Goal: Information Seeking & Learning: Learn about a topic

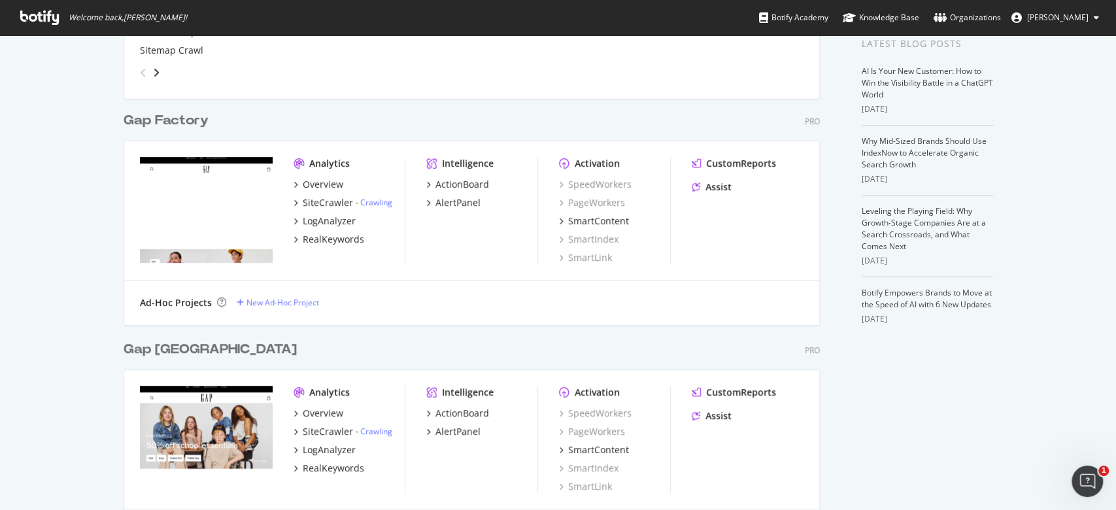
scroll to position [348, 0]
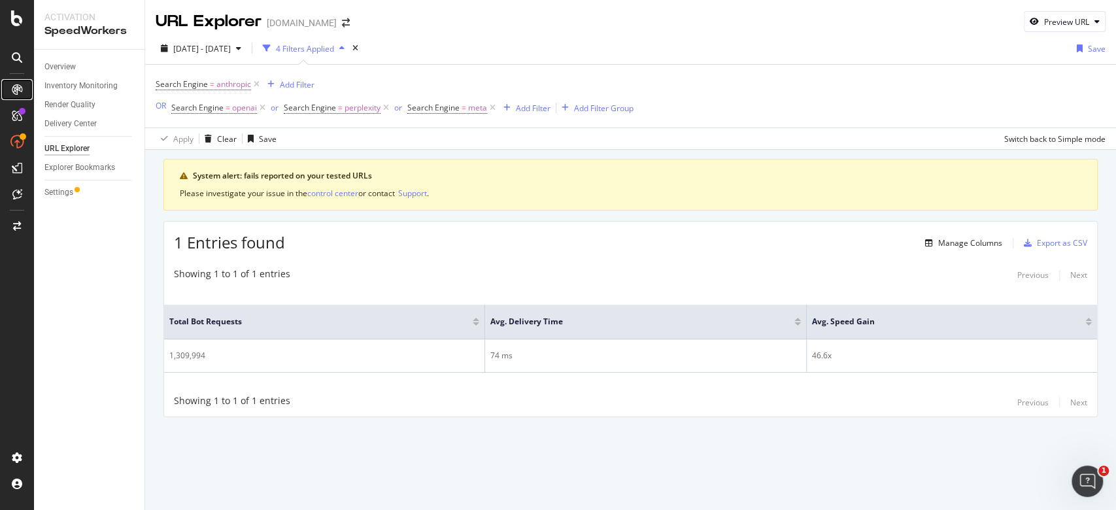
click at [16, 93] on icon at bounding box center [17, 89] width 10 height 10
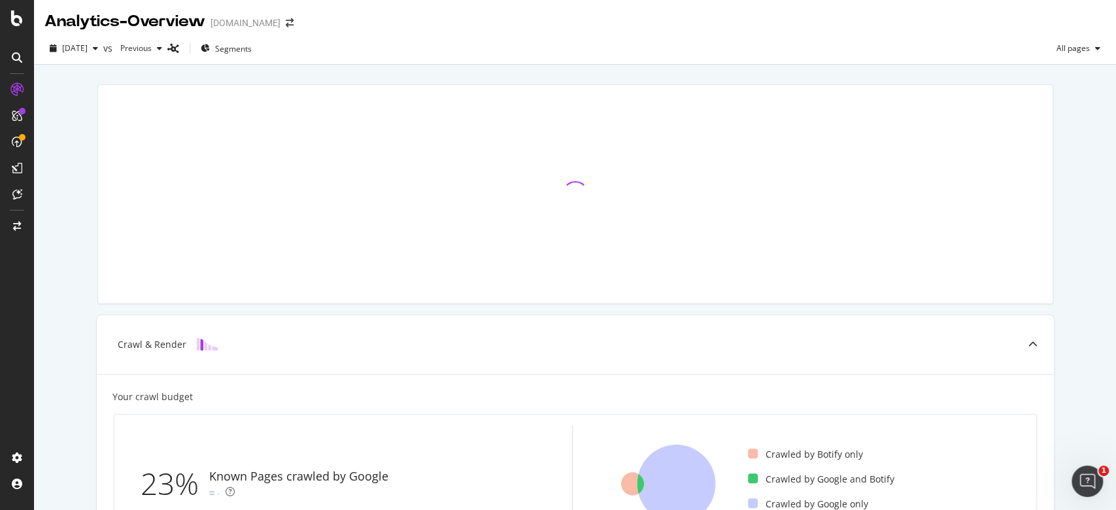
click at [25, 396] on div at bounding box center [16, 263] width 31 height 368
click at [20, 13] on icon at bounding box center [17, 18] width 12 height 16
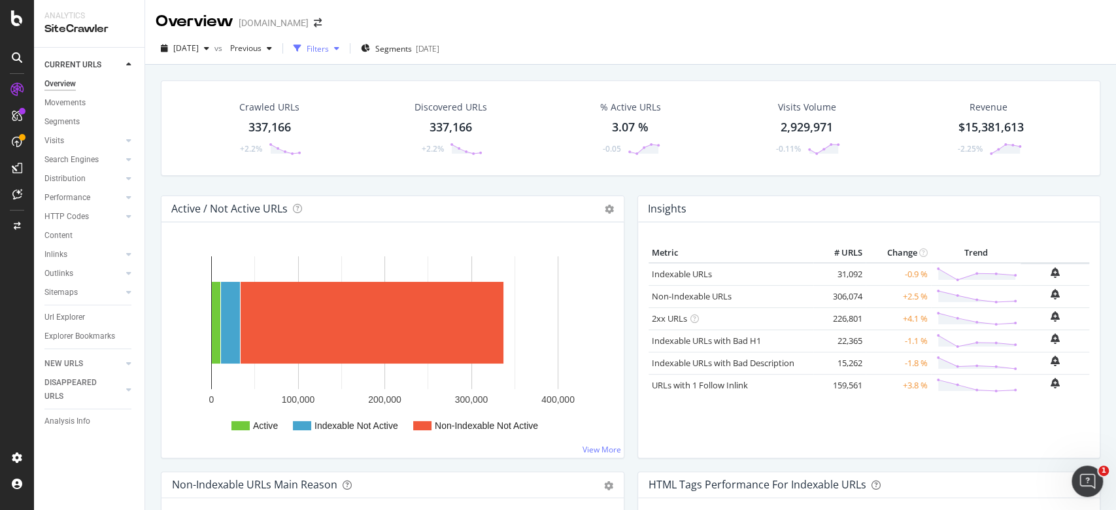
click at [345, 44] on div "button" at bounding box center [337, 48] width 16 height 8
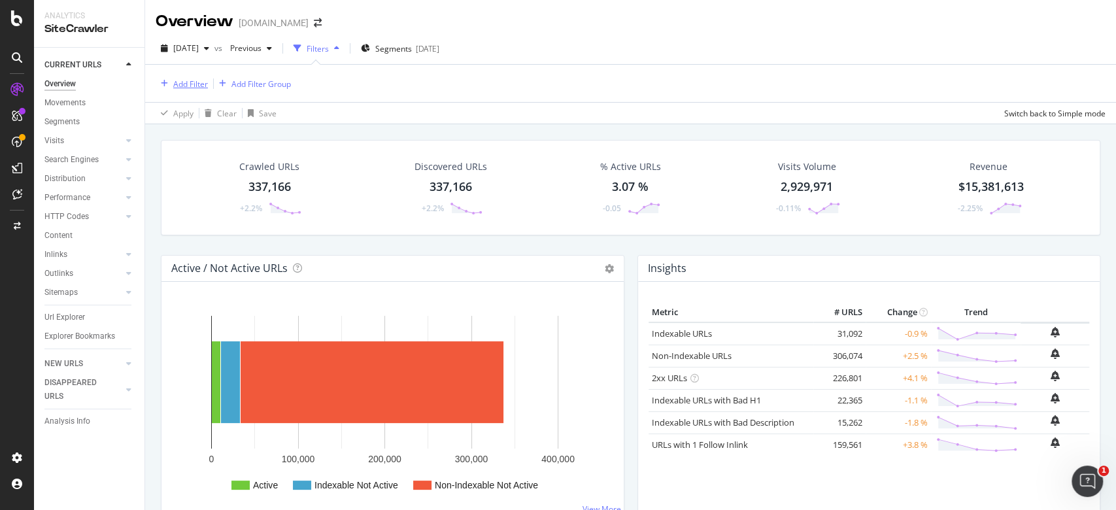
click at [198, 82] on div "Add Filter" at bounding box center [190, 83] width 35 height 11
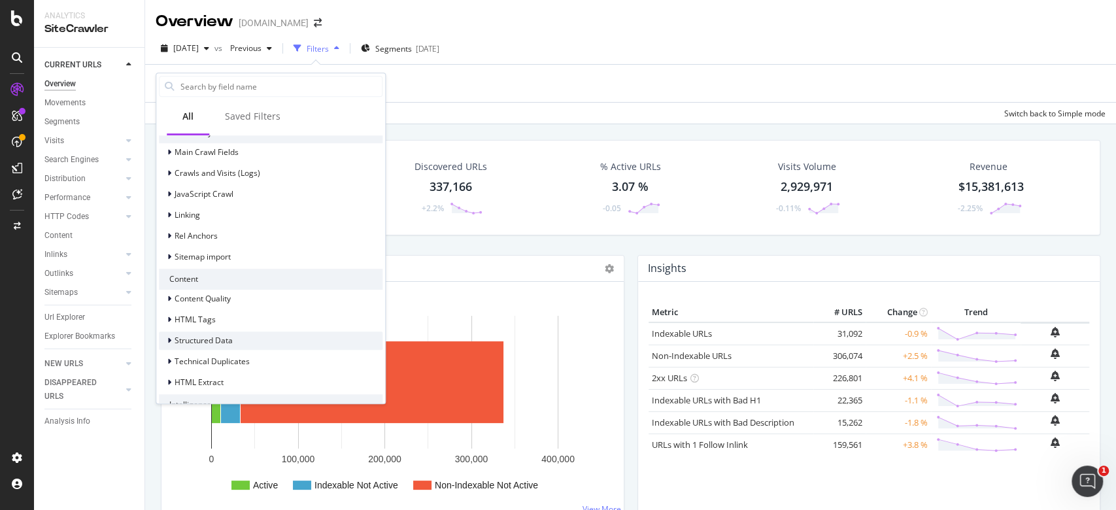
scroll to position [352, 0]
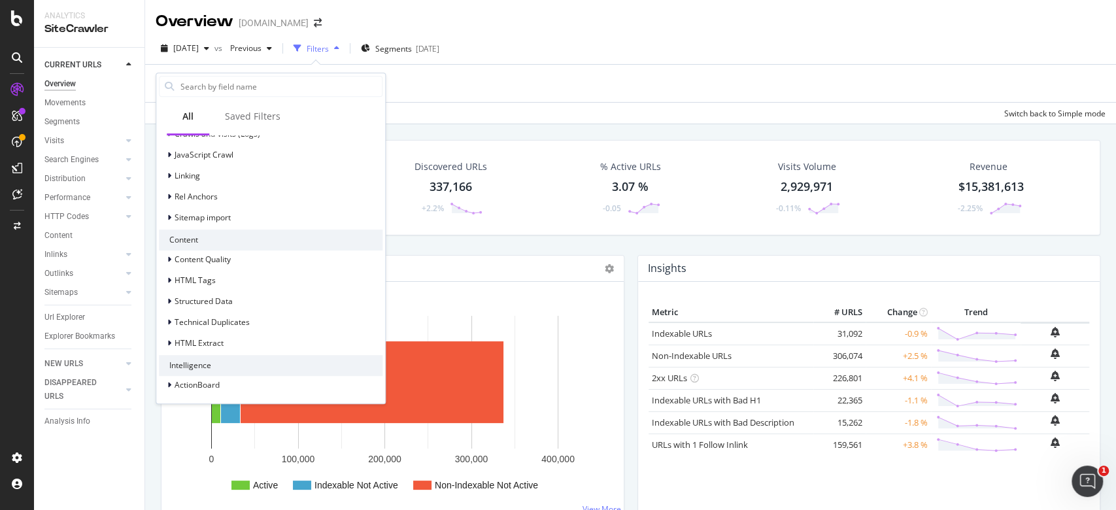
click at [566, 122] on div "Apply Clear Save Switch back to Simple mode" at bounding box center [630, 113] width 971 height 22
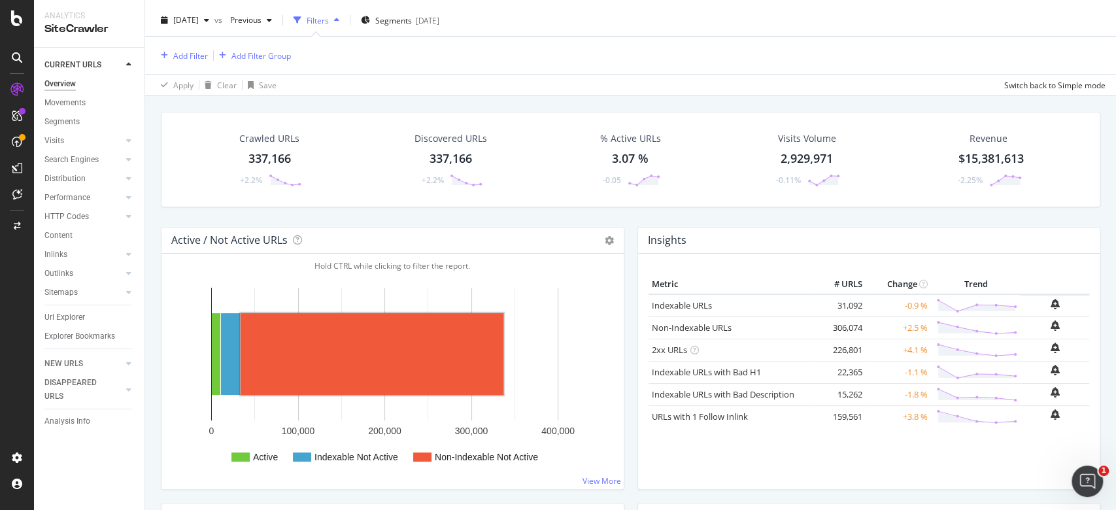
scroll to position [0, 0]
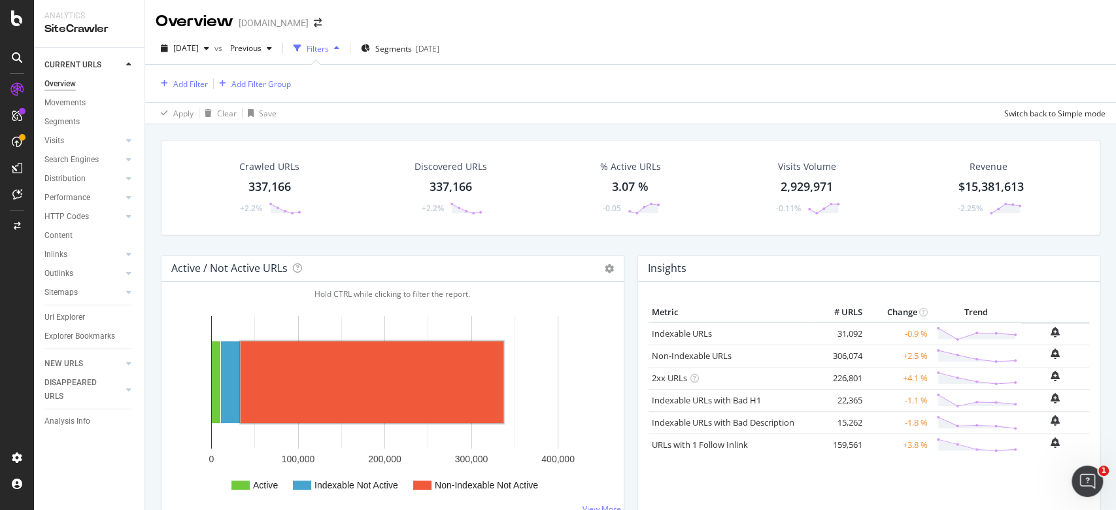
click at [20, 165] on icon at bounding box center [17, 168] width 10 height 10
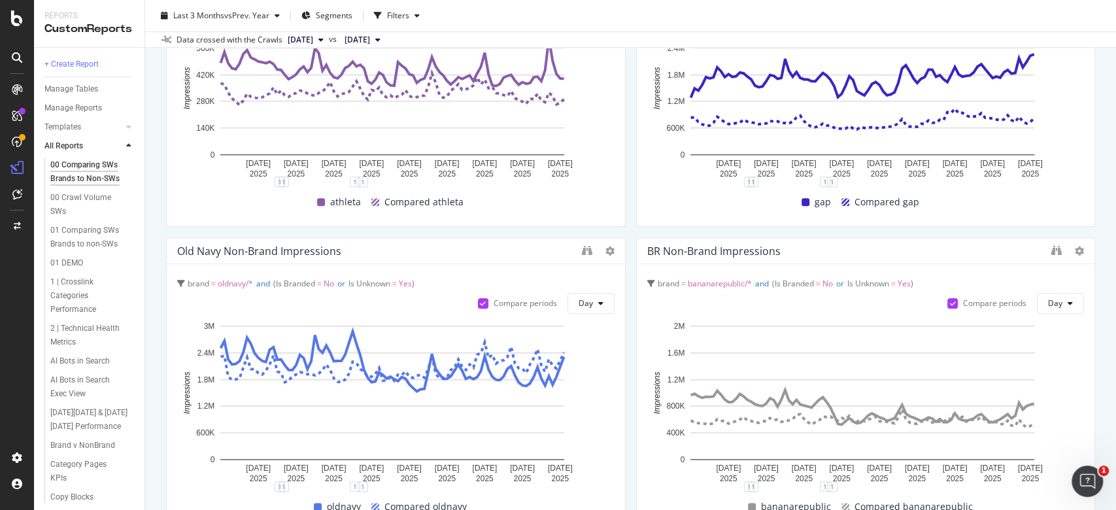
scroll to position [1133, 0]
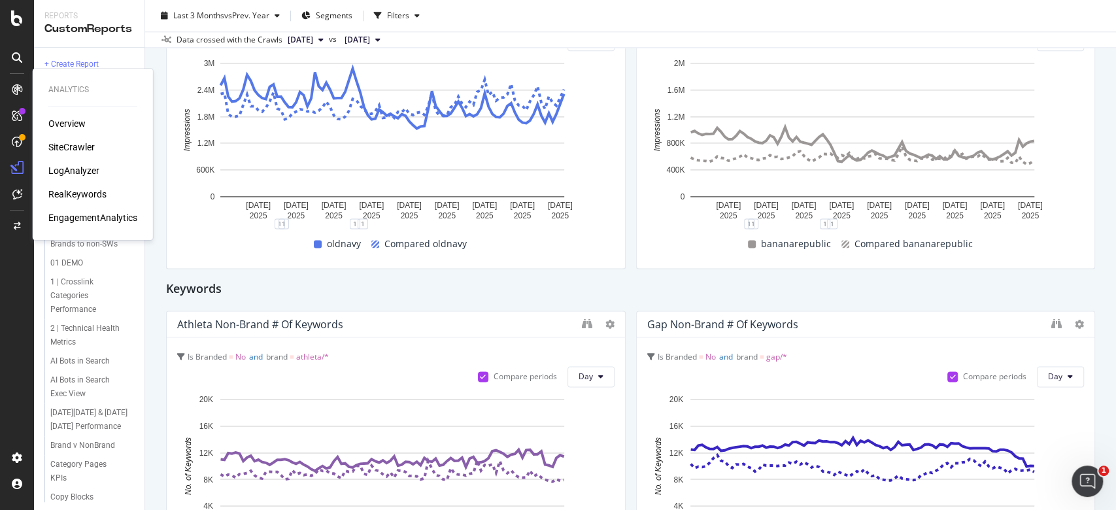
click at [81, 169] on div "LogAnalyzer" at bounding box center [73, 170] width 51 height 13
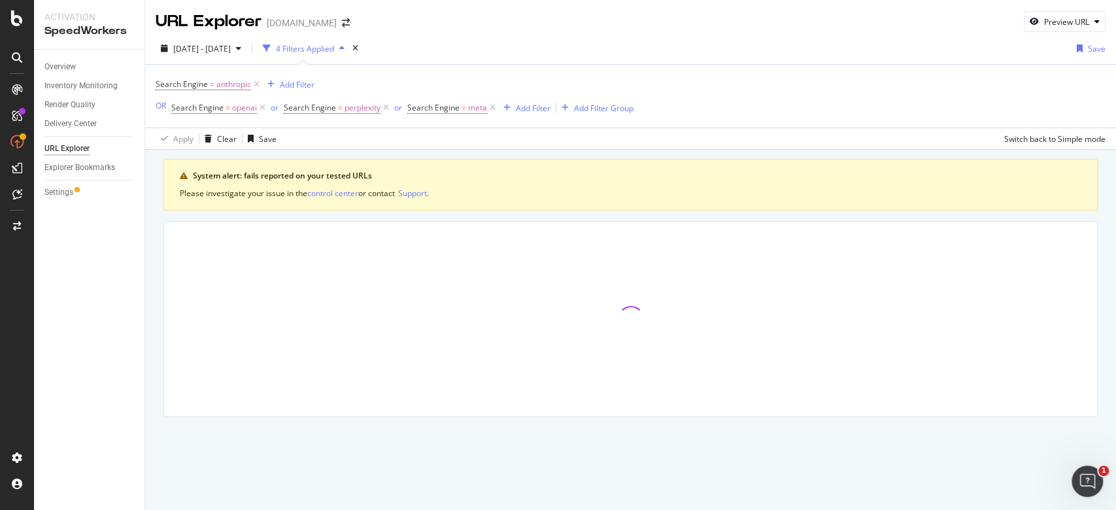
click at [334, 47] on div "4 Filters Applied" at bounding box center [305, 48] width 58 height 11
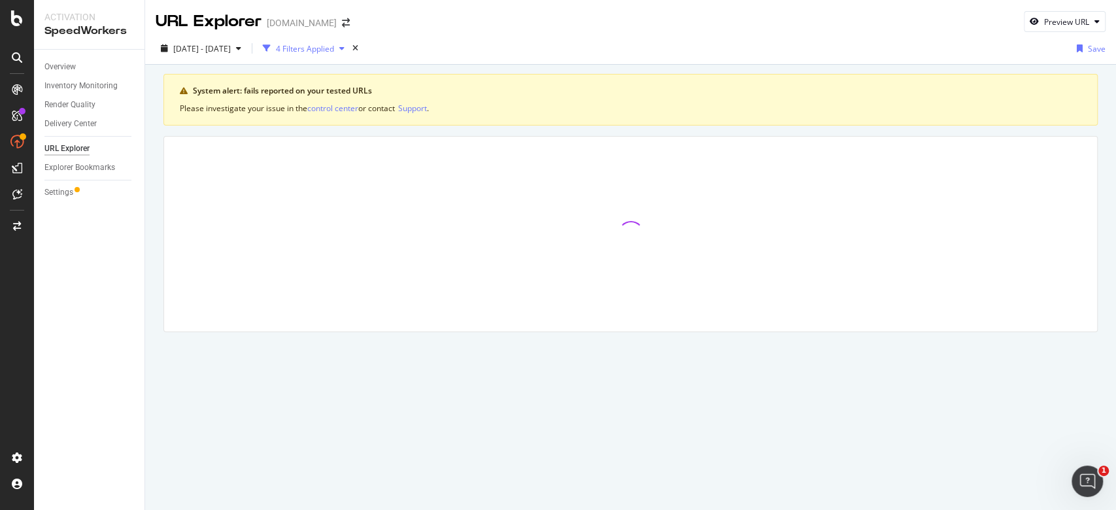
click at [334, 47] on div "4 Filters Applied" at bounding box center [305, 48] width 58 height 11
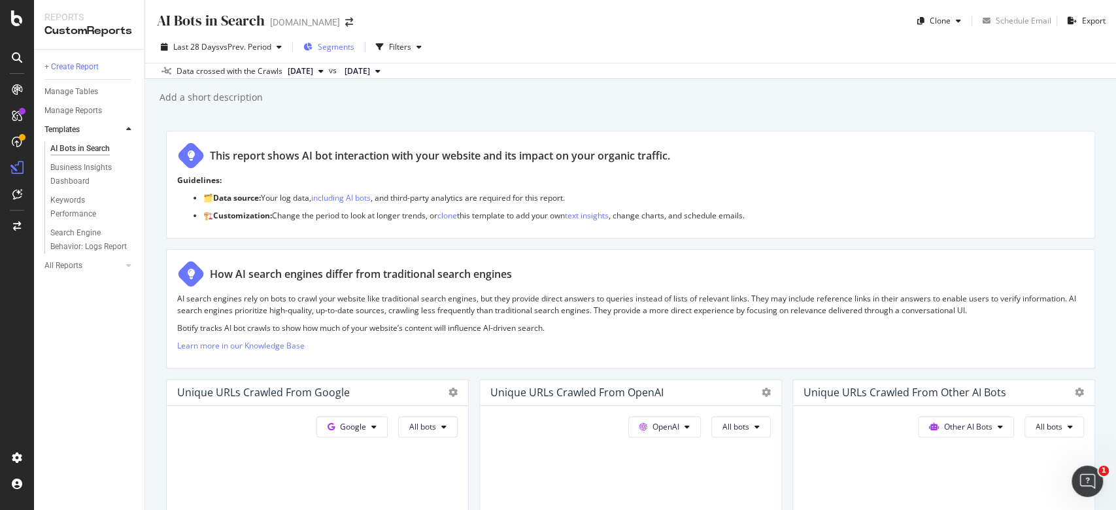
click at [350, 44] on span "Segments" at bounding box center [336, 46] width 37 height 11
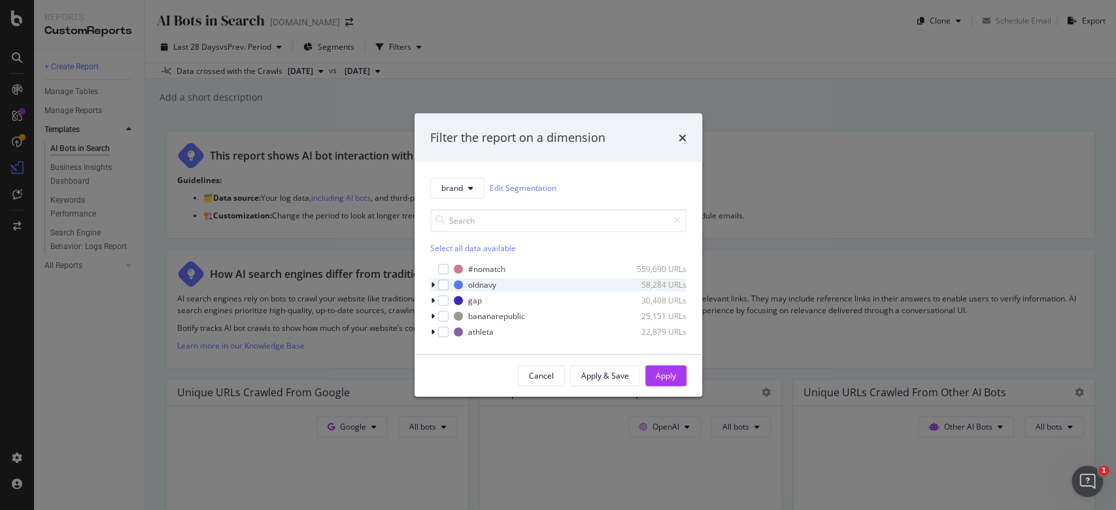
click at [432, 280] on icon "modal" at bounding box center [433, 284] width 4 height 8
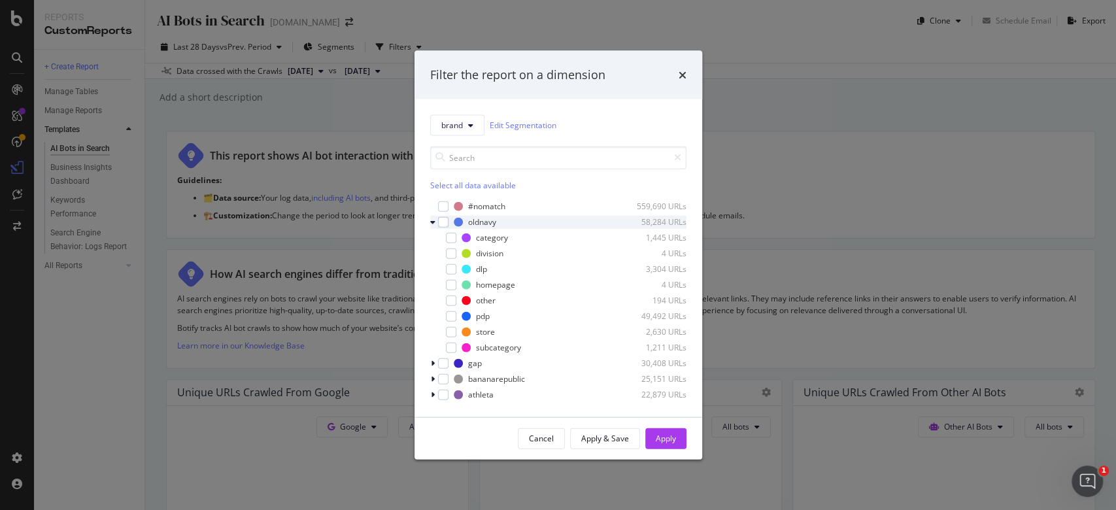
click at [433, 218] on icon "modal" at bounding box center [432, 222] width 5 height 8
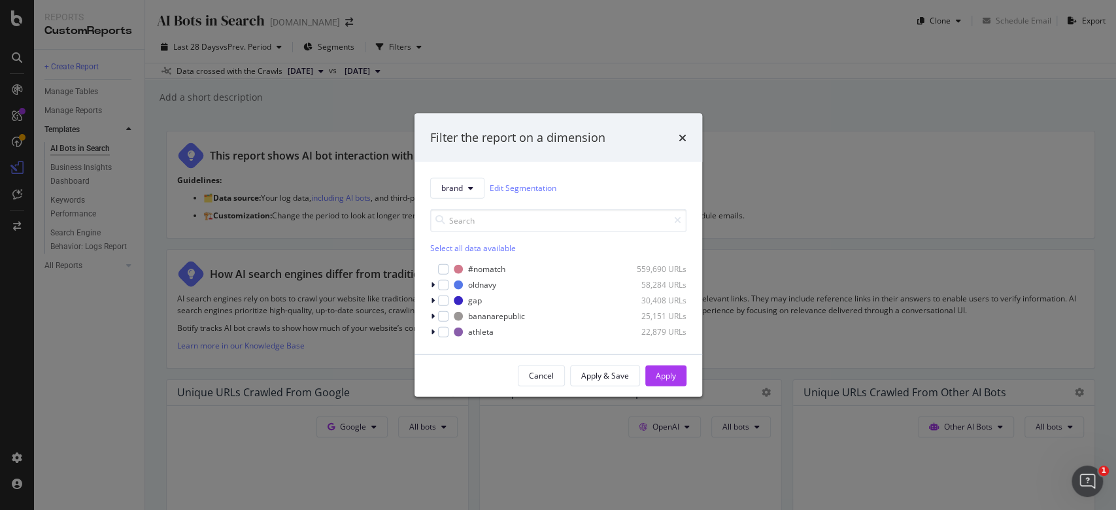
click at [769, 29] on div "Filter the report on a dimension brand Edit Segmentation Select all data availa…" at bounding box center [558, 255] width 1116 height 510
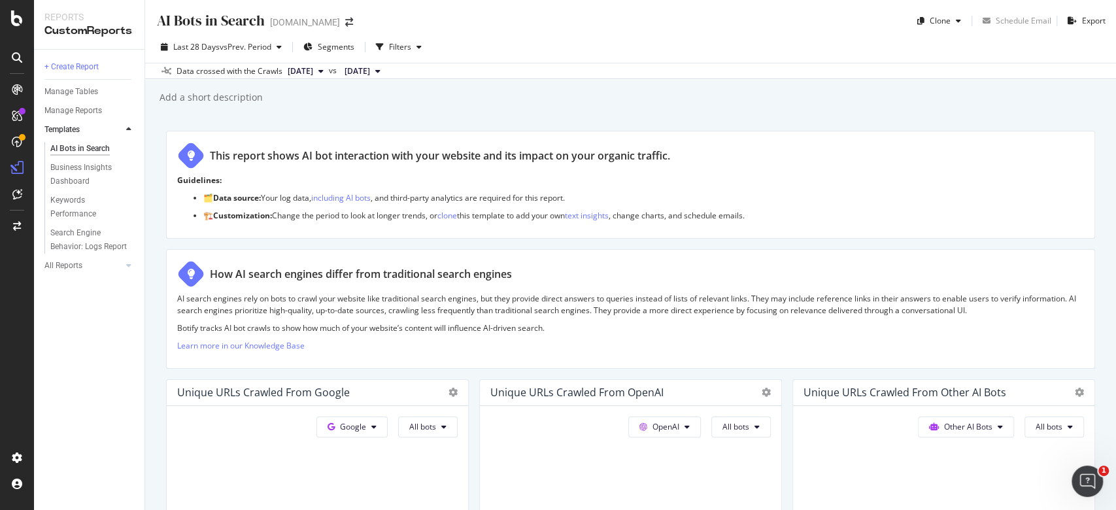
click at [309, 73] on span "[DATE]" at bounding box center [300, 71] width 25 height 12
click at [324, 67] on icon at bounding box center [320, 71] width 5 height 8
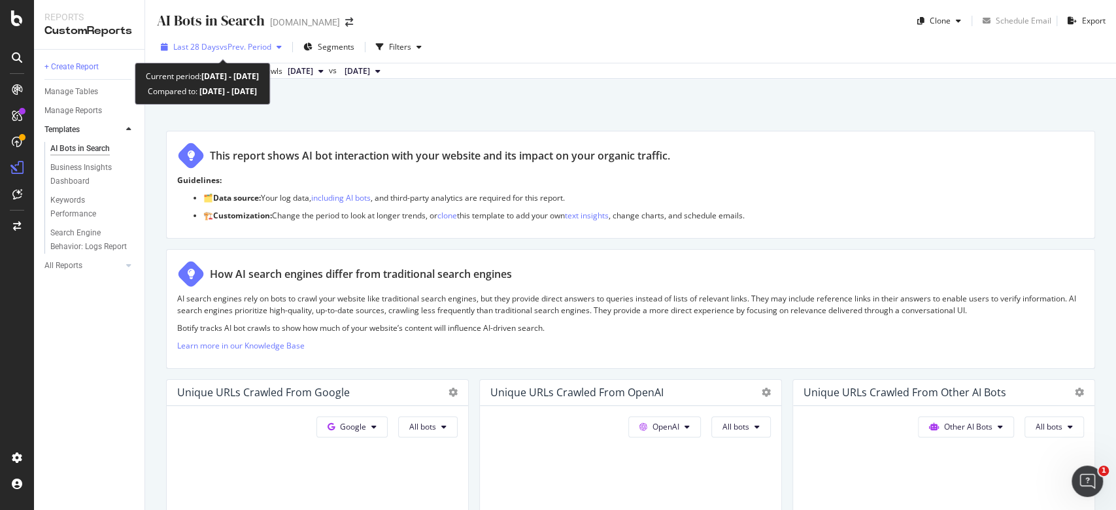
click at [271, 42] on span "vs Prev. Period" at bounding box center [246, 46] width 52 height 11
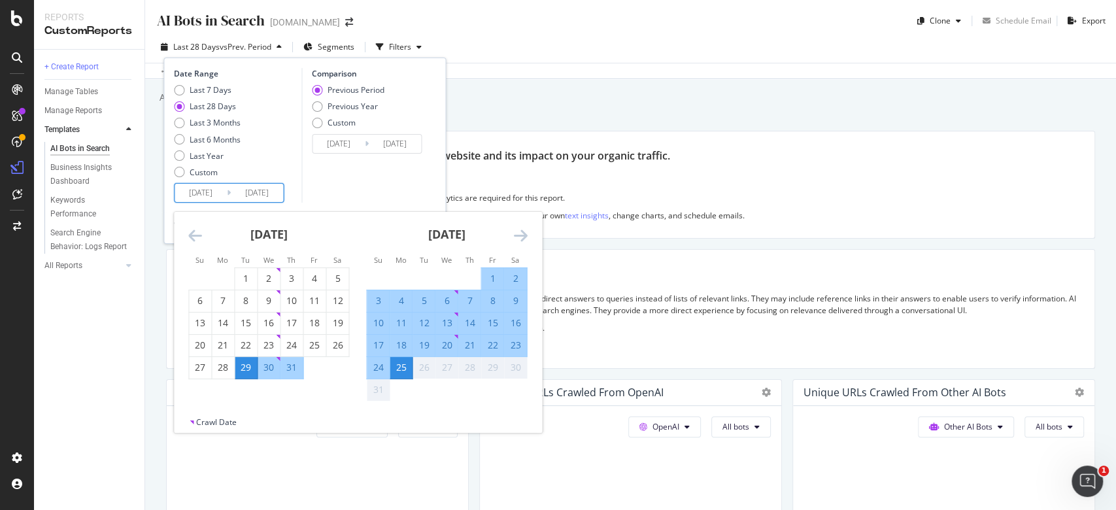
click at [207, 196] on input "2025/07/29" at bounding box center [201, 193] width 52 height 18
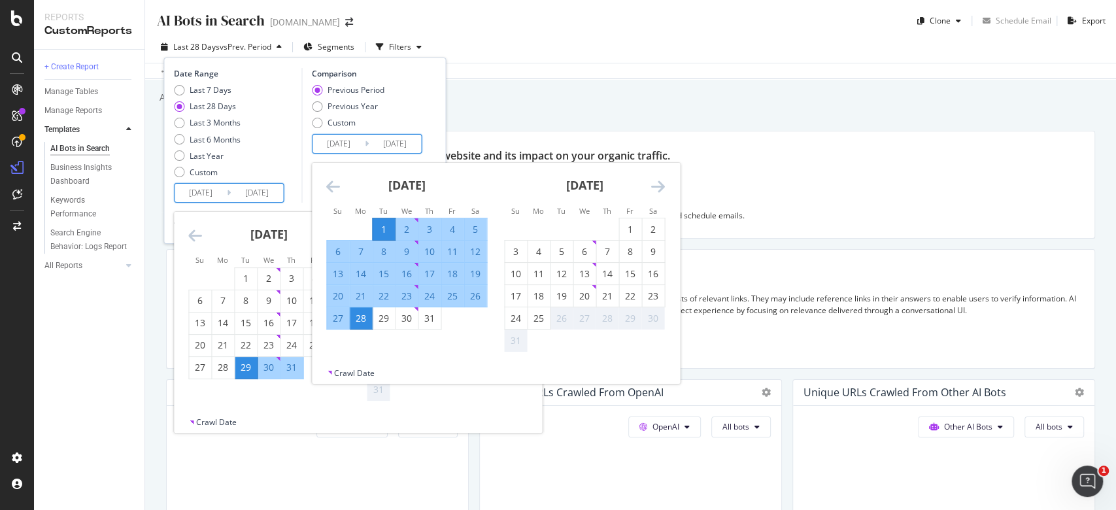
click at [340, 135] on input "2025/07/01" at bounding box center [339, 144] width 52 height 18
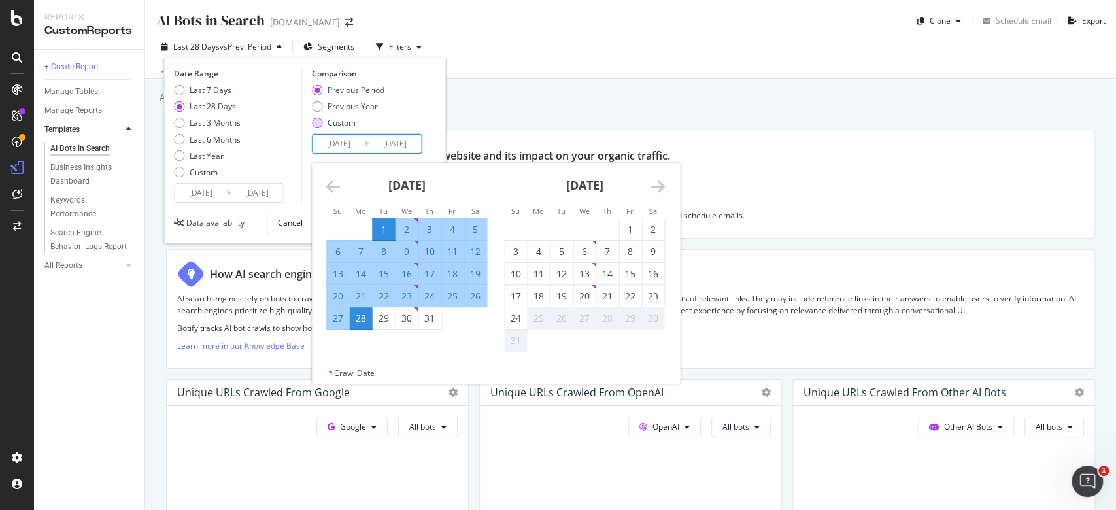
click at [318, 124] on div "Custom" at bounding box center [317, 123] width 10 height 10
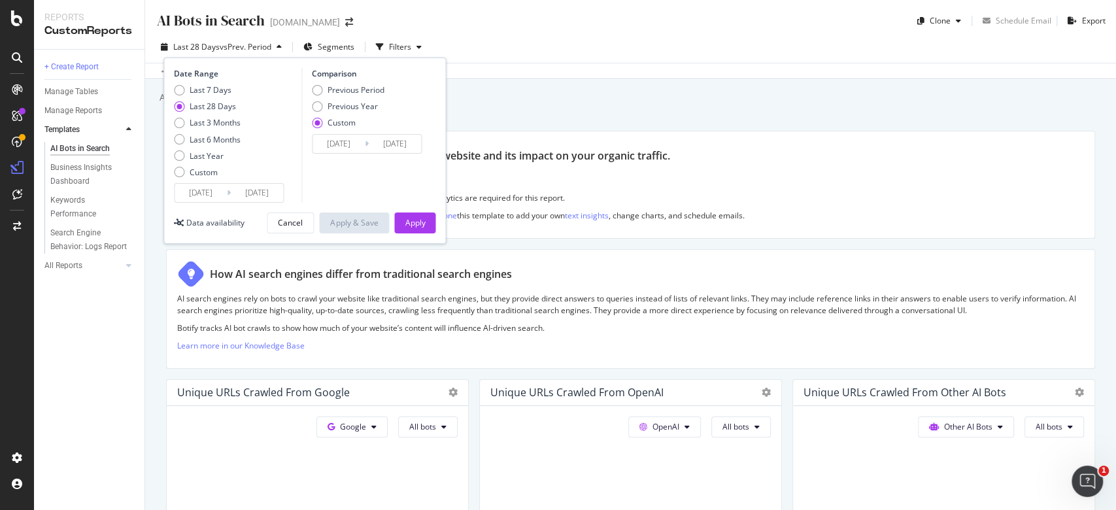
click at [207, 190] on input "2025/07/29" at bounding box center [201, 193] width 52 height 18
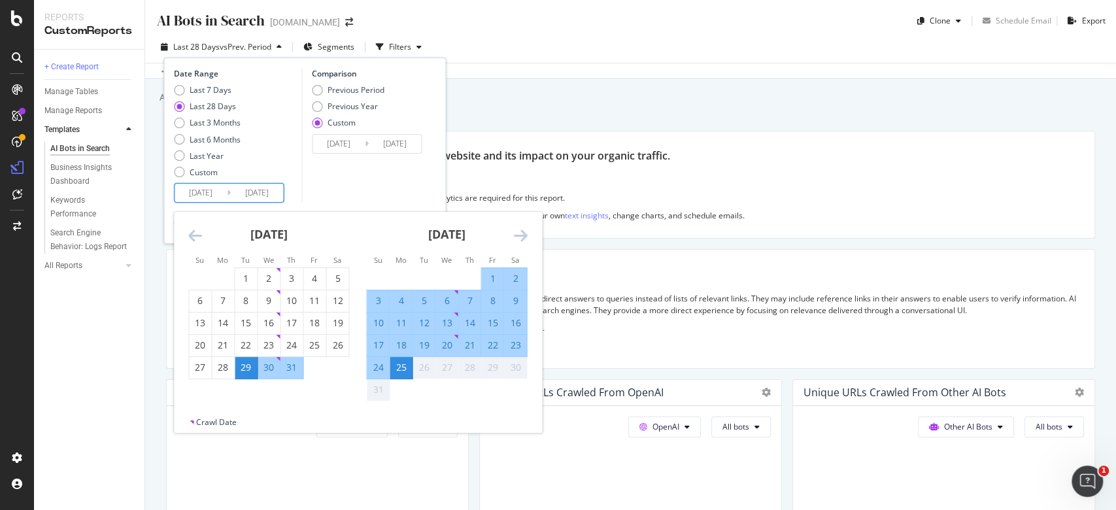
click at [190, 232] on icon "Move backward to switch to the previous month." at bounding box center [195, 236] width 14 height 16
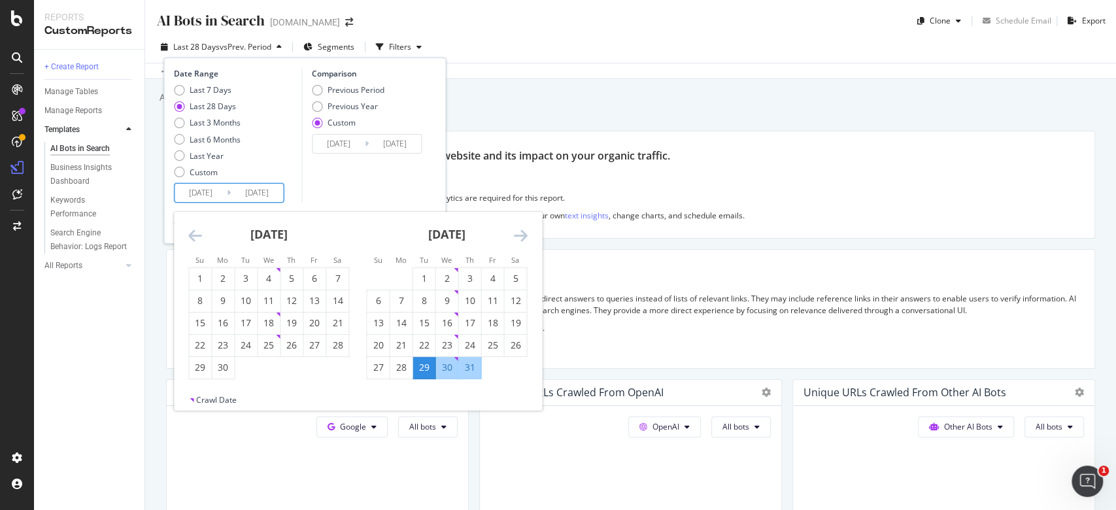
click at [194, 233] on icon "Move backward to switch to the previous month." at bounding box center [195, 236] width 14 height 16
click at [286, 277] on div "1" at bounding box center [291, 278] width 22 height 13
type input "[DATE]"
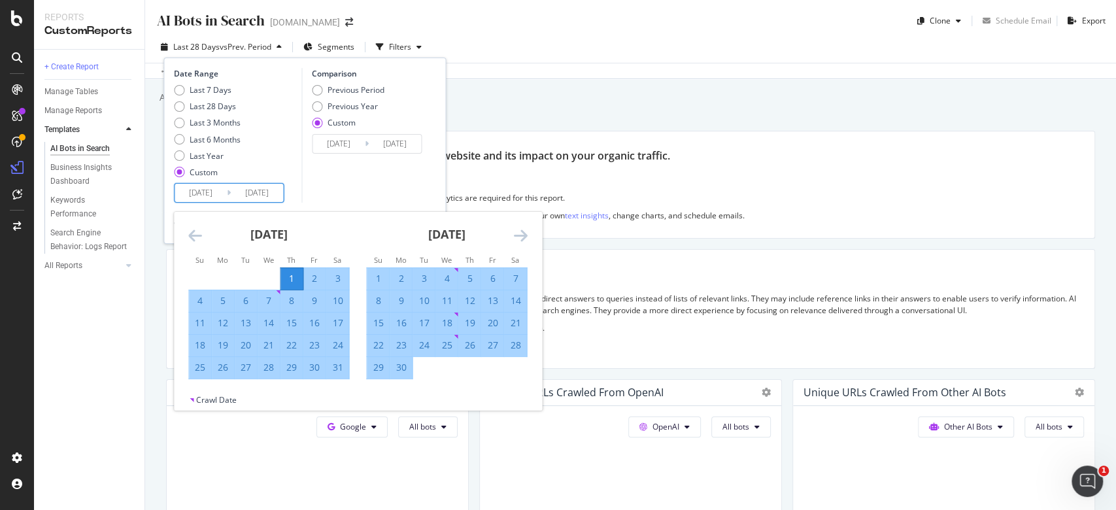
click at [524, 231] on icon "Move forward to switch to the next month." at bounding box center [520, 236] width 14 height 16
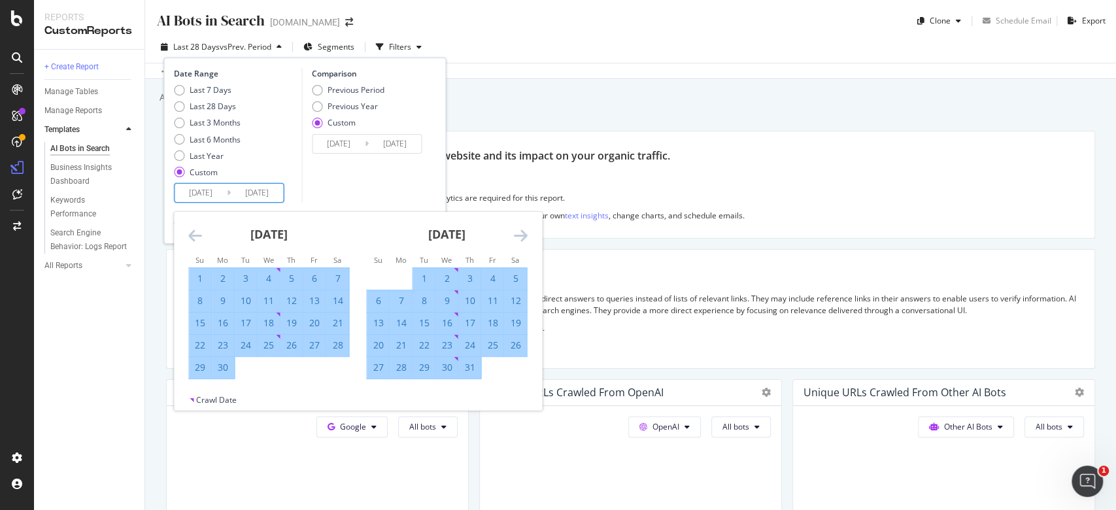
click at [524, 231] on icon "Move forward to switch to the next month." at bounding box center [520, 236] width 14 height 16
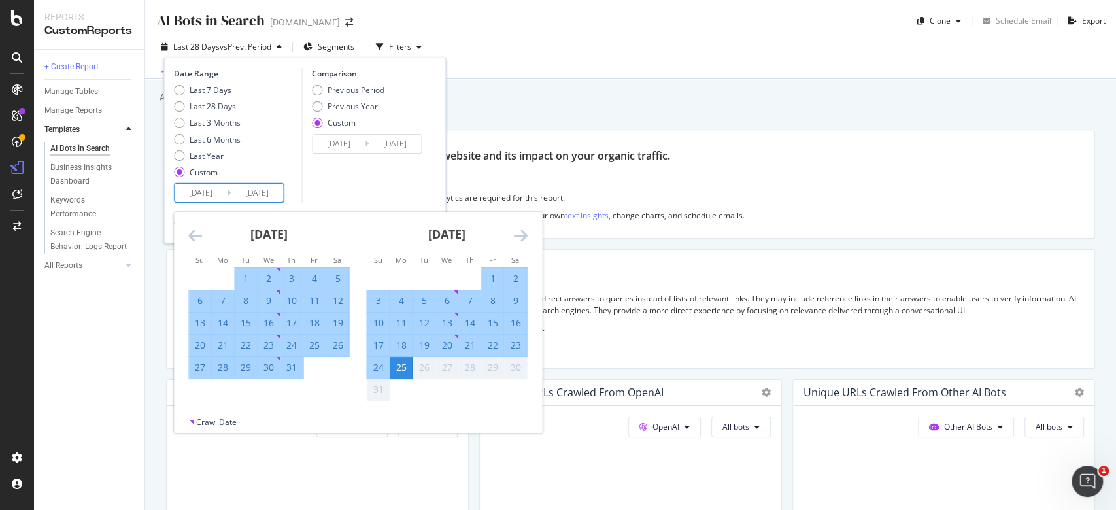
click at [379, 193] on div "Comparison Previous Period Previous Year Custom 2025/07/01 Navigate forward to …" at bounding box center [363, 135] width 124 height 135
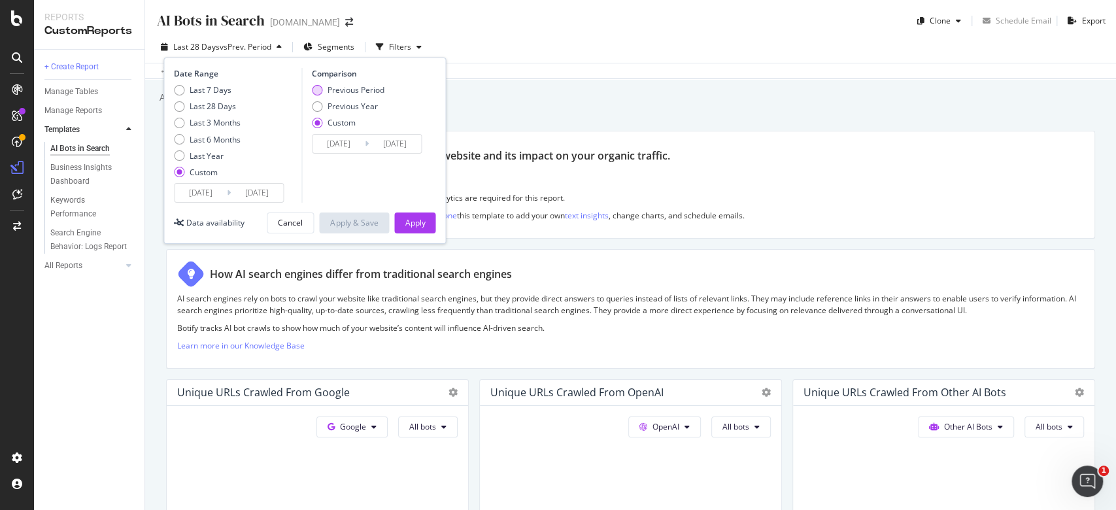
click at [314, 89] on div "Previous Period" at bounding box center [317, 90] width 10 height 10
type input "[DATE]"
click at [416, 222] on div "Apply" at bounding box center [415, 222] width 20 height 11
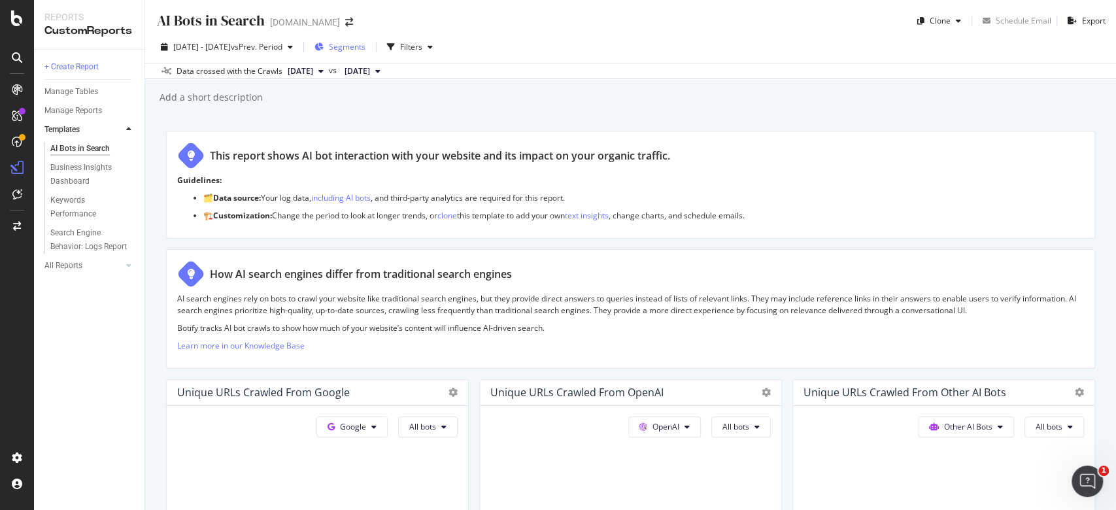
click at [365, 41] on span "Segments" at bounding box center [347, 46] width 37 height 11
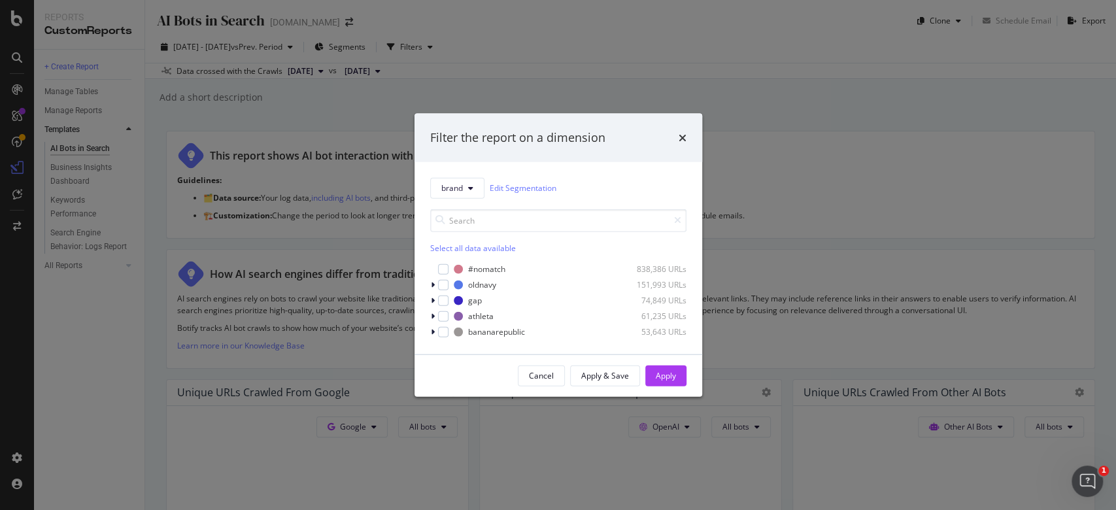
click at [685, 137] on icon "times" at bounding box center [683, 137] width 8 height 10
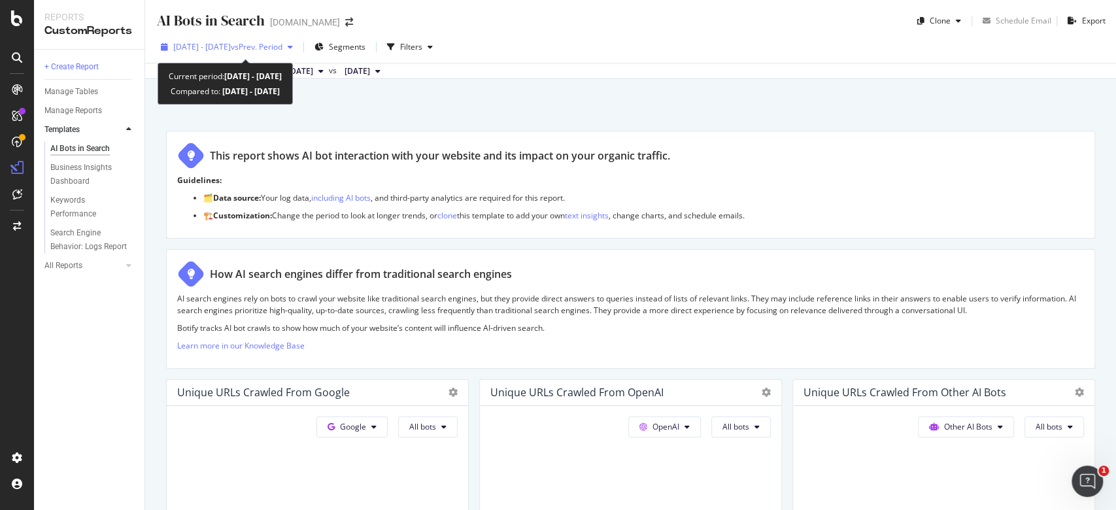
click at [231, 44] on span "[DATE] - [DATE]" at bounding box center [202, 46] width 58 height 11
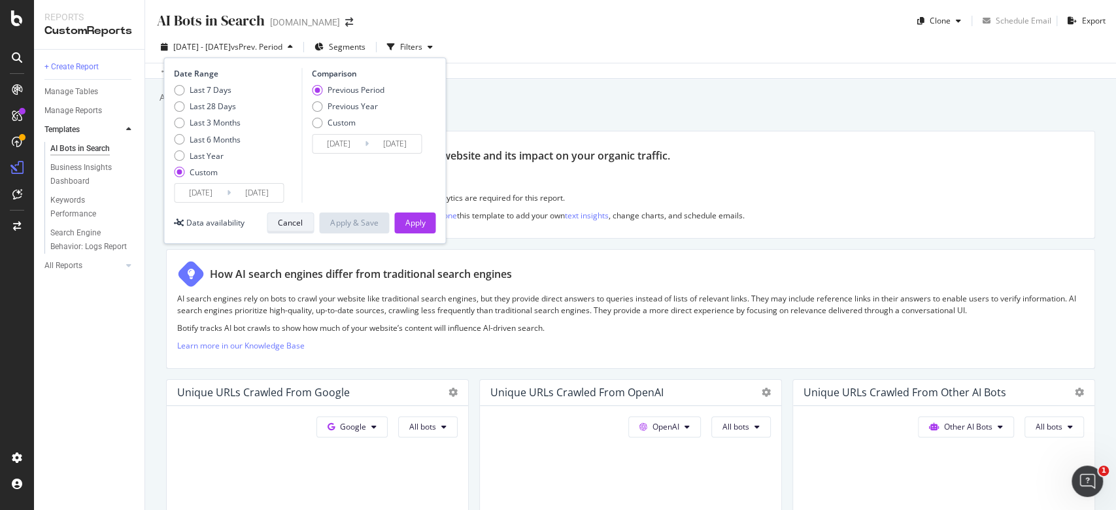
click at [301, 226] on div "Cancel" at bounding box center [290, 222] width 25 height 11
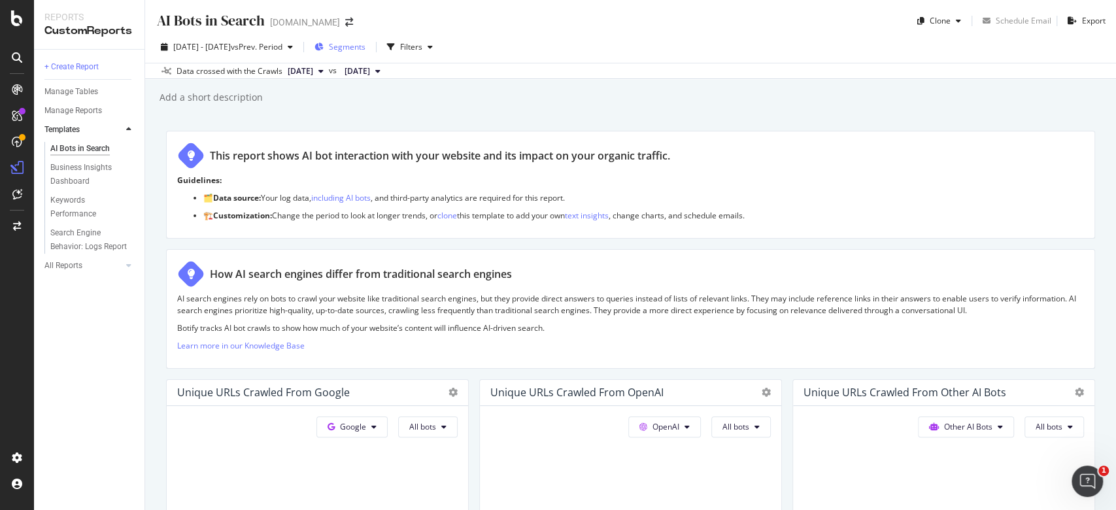
click at [365, 39] on div "Segments" at bounding box center [339, 47] width 51 height 20
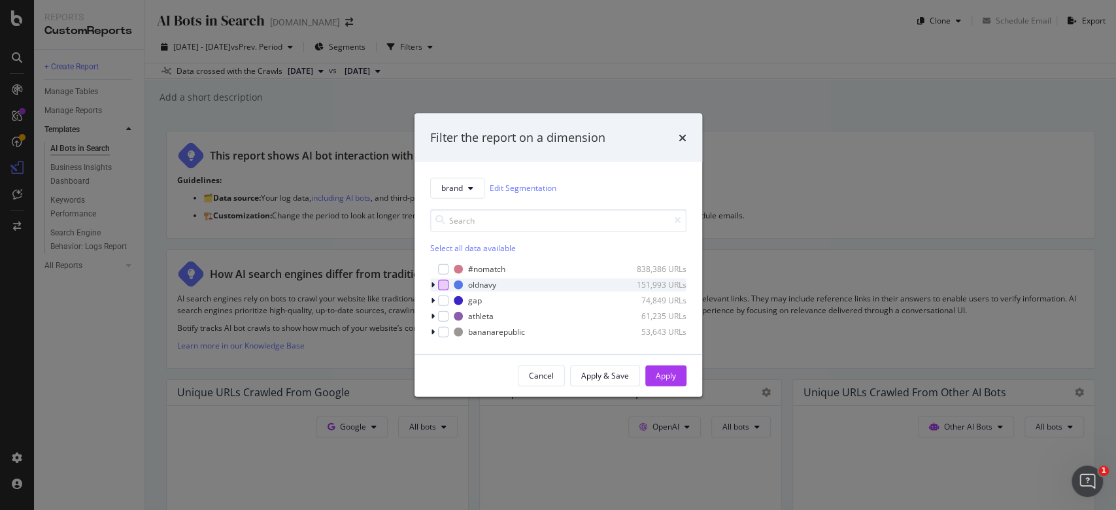
click at [442, 287] on div "modal" at bounding box center [443, 284] width 10 height 10
click at [664, 377] on div "Apply" at bounding box center [666, 375] width 20 height 11
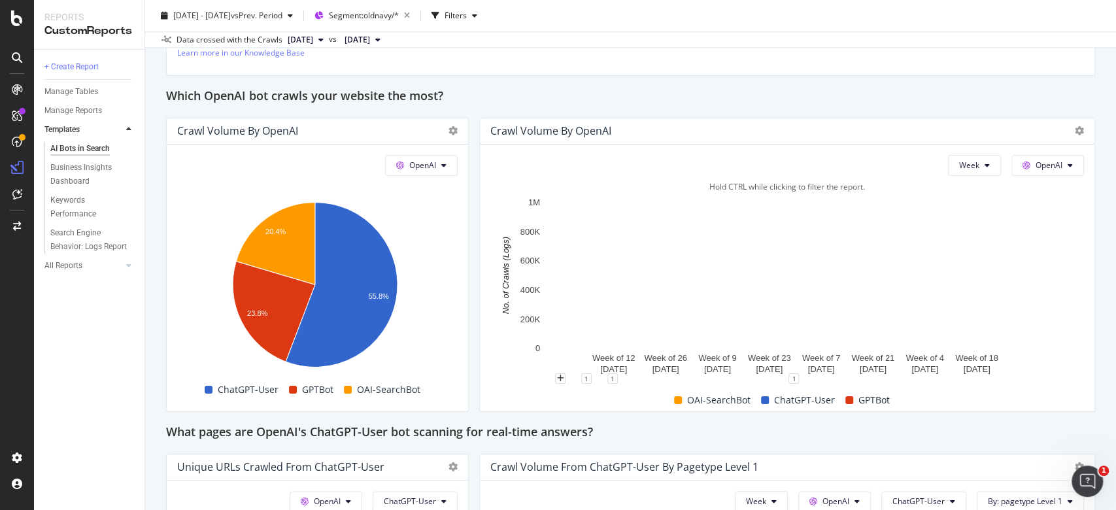
scroll to position [1046, 0]
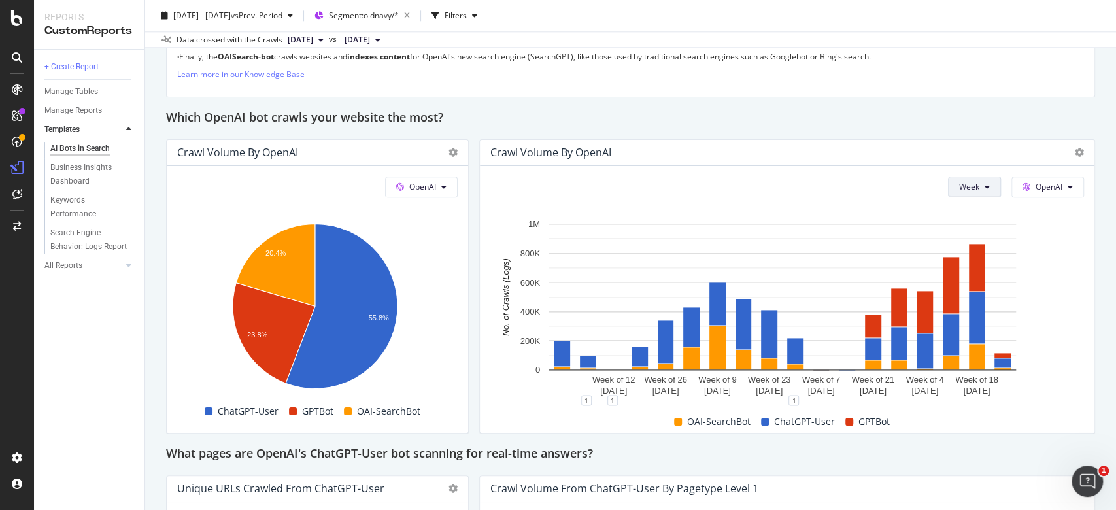
click at [970, 182] on button "Week" at bounding box center [974, 187] width 53 height 21
click at [955, 262] on span "Month" at bounding box center [958, 261] width 24 height 12
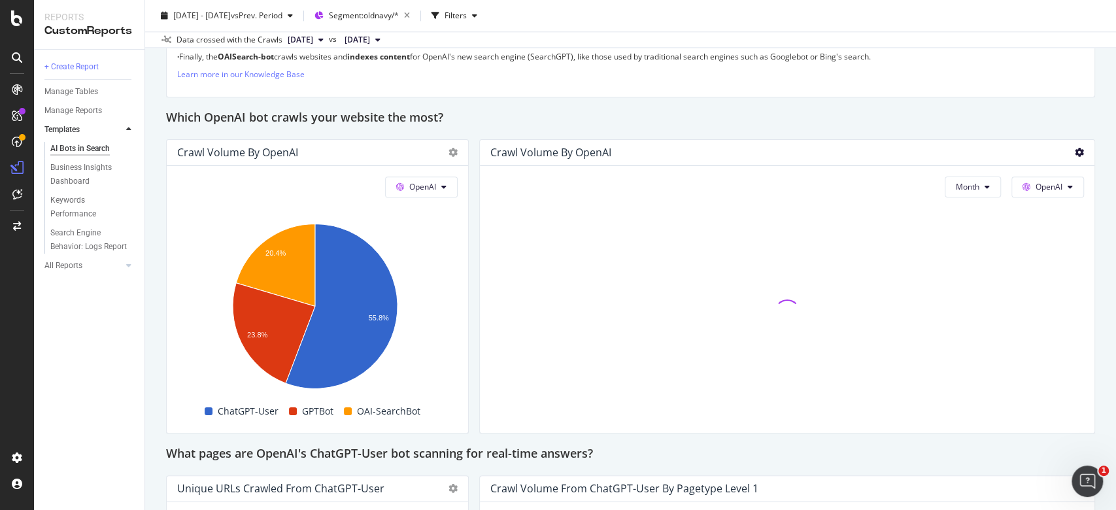
click at [1075, 148] on icon at bounding box center [1079, 152] width 9 height 9
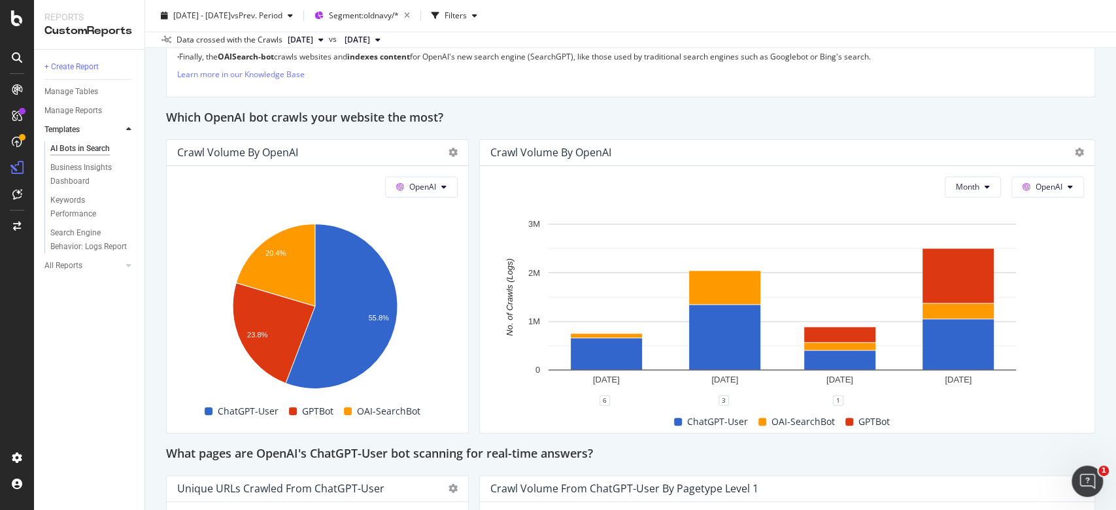
click at [618, 96] on div "Different OpenAI bot types for different needs AI bot engagement with your cont…" at bounding box center [630, 19] width 929 height 155
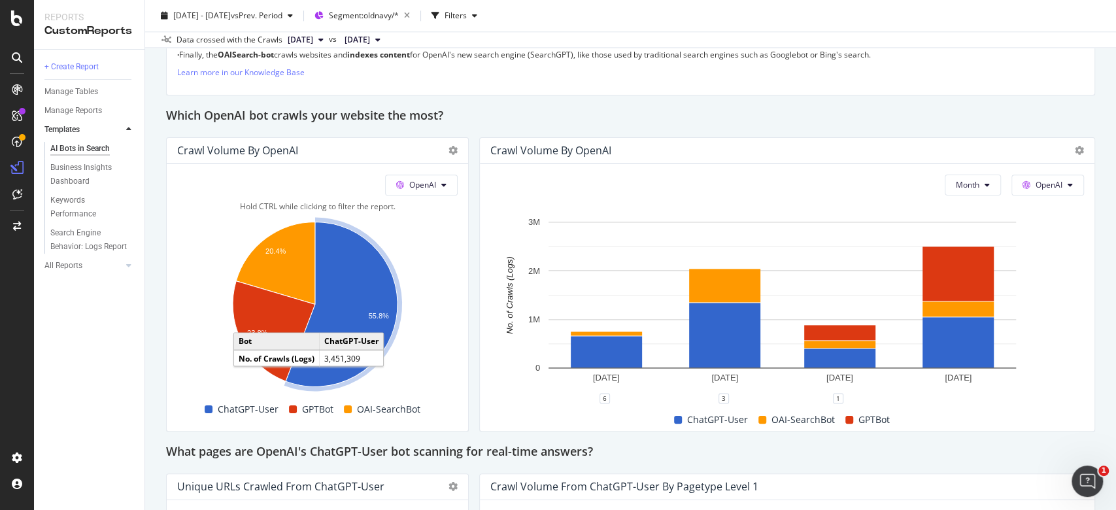
scroll to position [1133, 0]
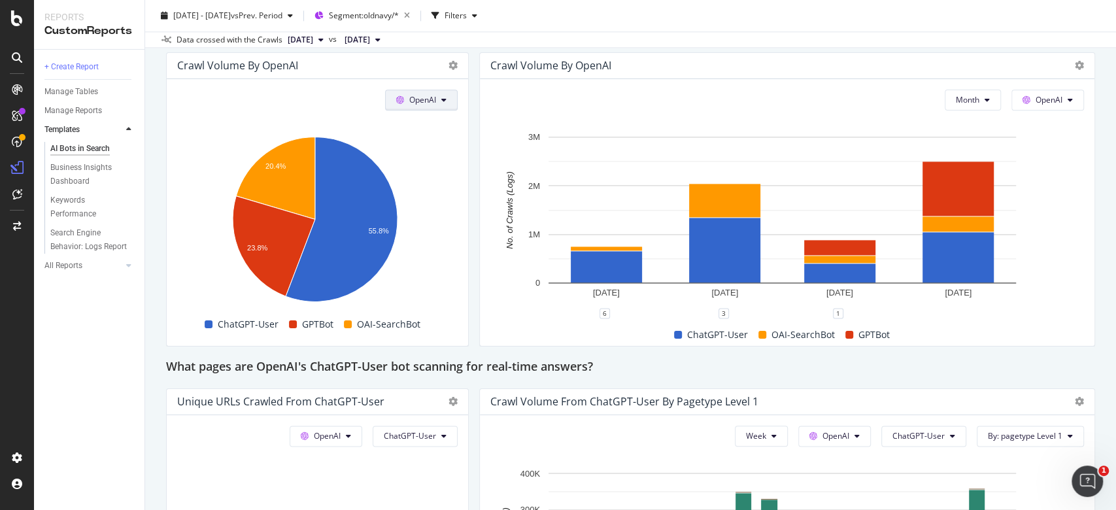
click at [439, 93] on button "OpenAI" at bounding box center [421, 100] width 73 height 21
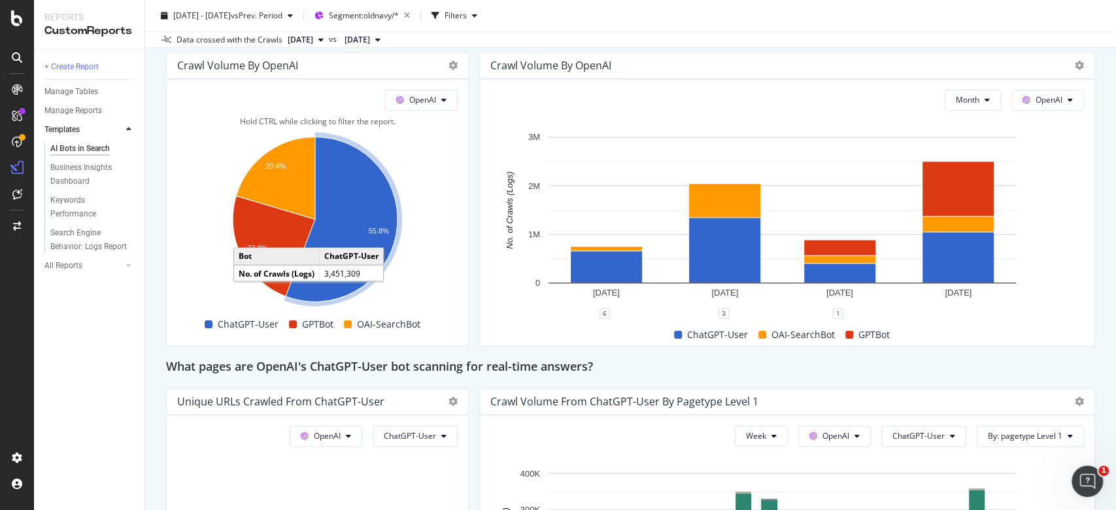
click at [348, 211] on icon "A chart." at bounding box center [342, 219] width 112 height 165
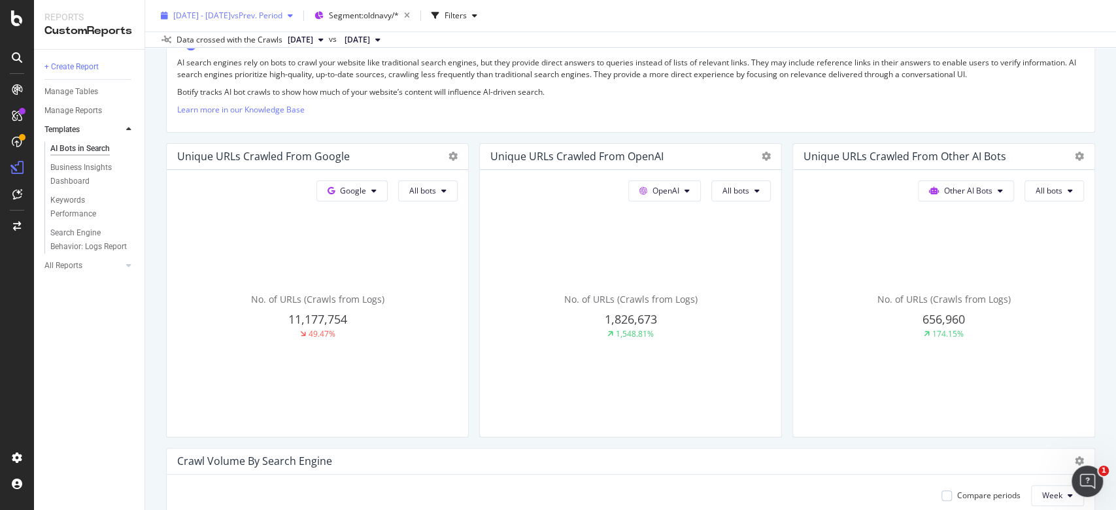
scroll to position [174, 0]
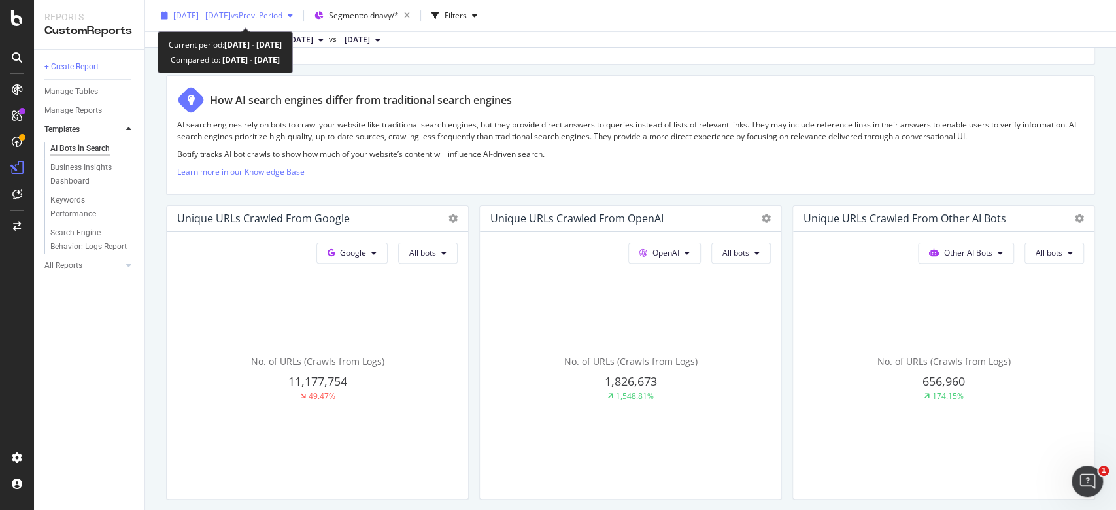
click at [231, 14] on span "[DATE] - [DATE]" at bounding box center [202, 15] width 58 height 11
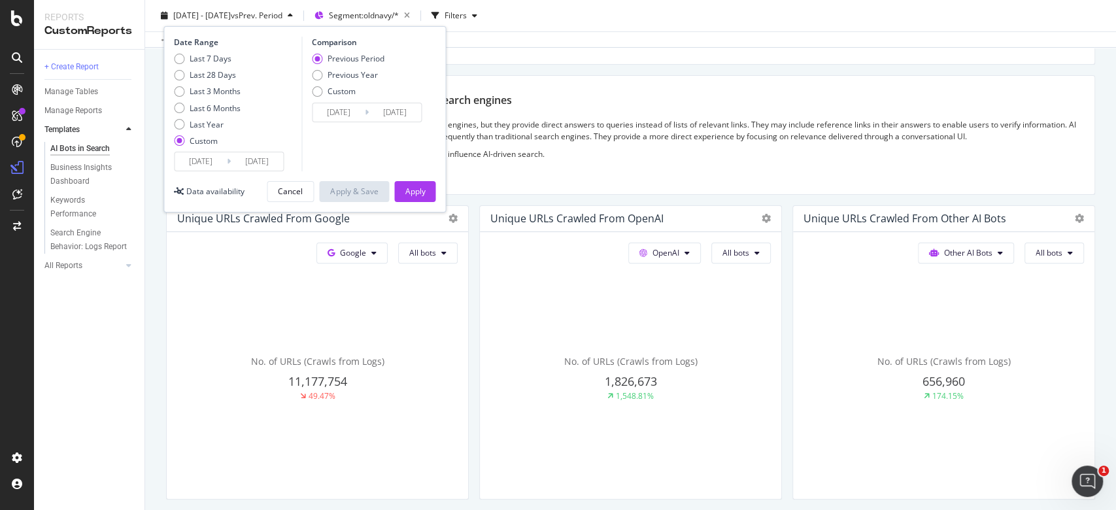
click at [208, 152] on input "[DATE]" at bounding box center [201, 161] width 52 height 18
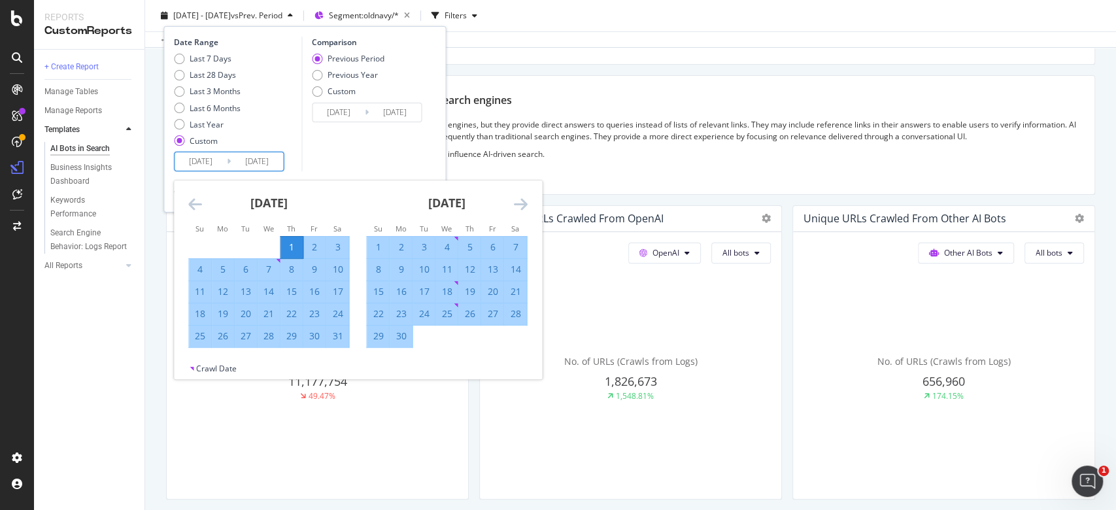
click at [207, 194] on div "[DATE]" at bounding box center [268, 208] width 161 height 56
click at [207, 194] on div "May 2025" at bounding box center [268, 208] width 161 height 56
click at [201, 199] on icon "Move backward to switch to the previous month." at bounding box center [195, 204] width 14 height 16
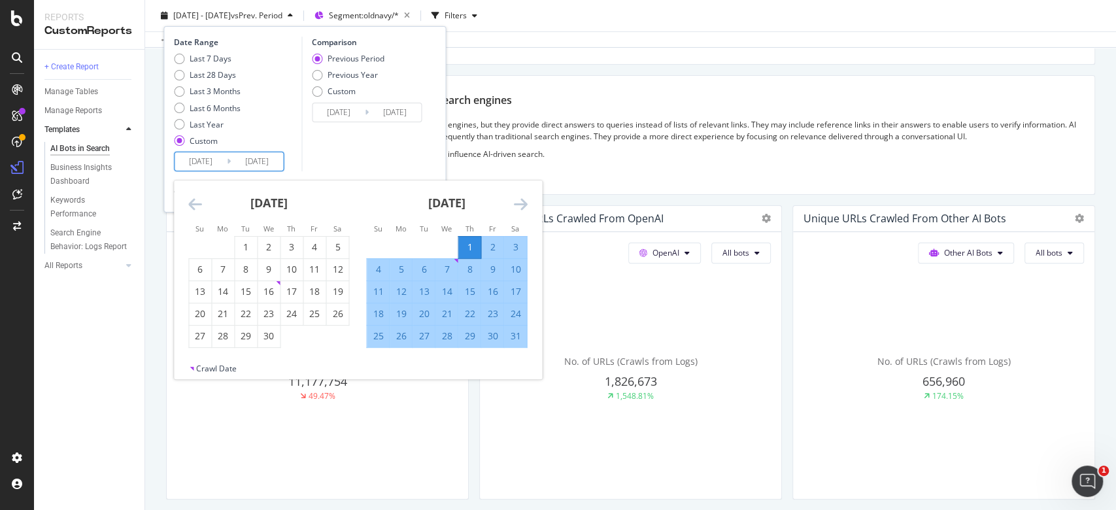
click at [201, 199] on icon "Move backward to switch to the previous month." at bounding box center [195, 204] width 14 height 16
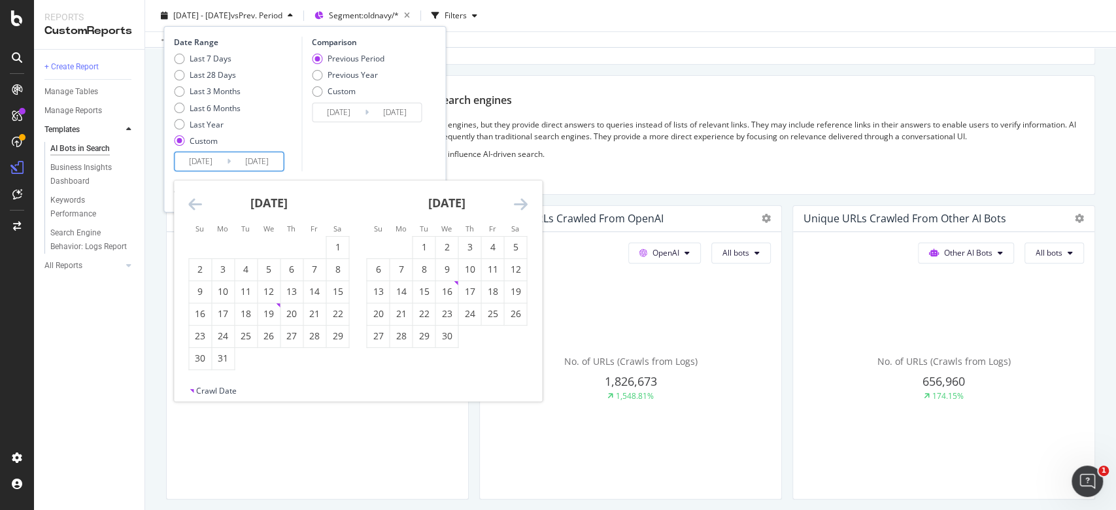
click at [201, 199] on icon "Move backward to switch to the previous month." at bounding box center [195, 204] width 14 height 16
click at [263, 243] on div "1" at bounding box center [269, 247] width 22 height 13
type input "2025/01/01"
type input "2024/05/08"
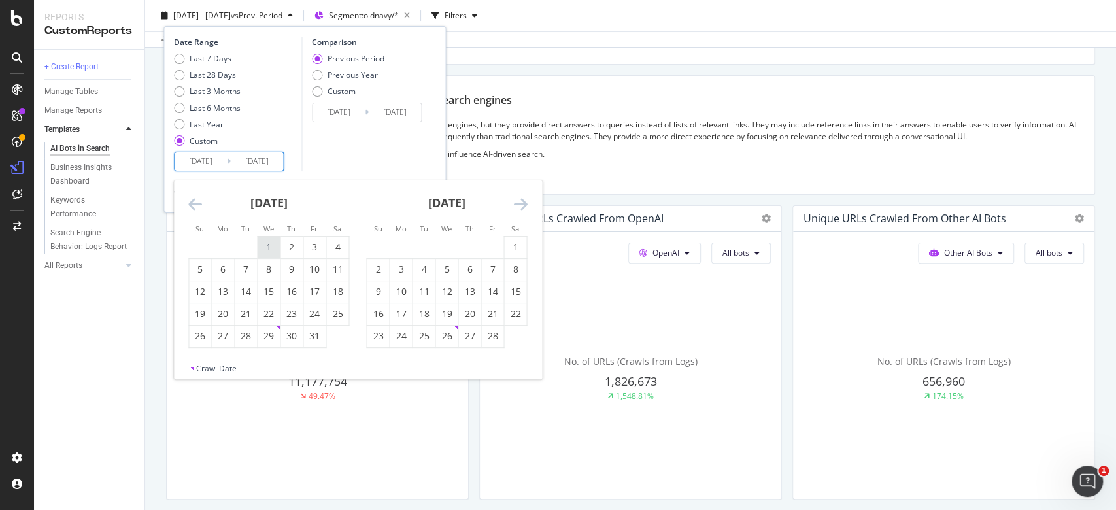
type input "2024/12/31"
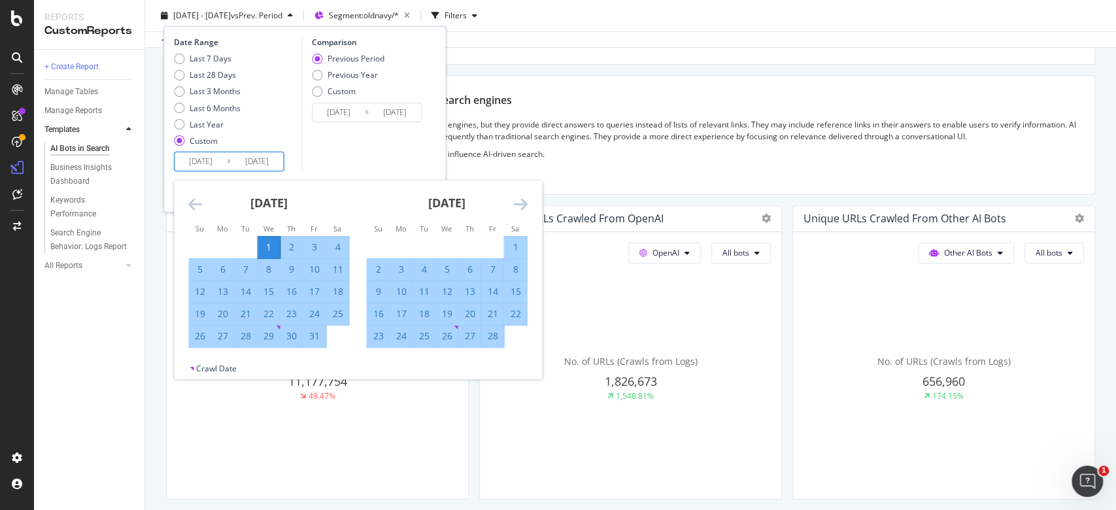
click at [381, 165] on div "Comparison Previous Period Previous Year Custom 2024/05/08 Navigate forward to …" at bounding box center [363, 104] width 124 height 135
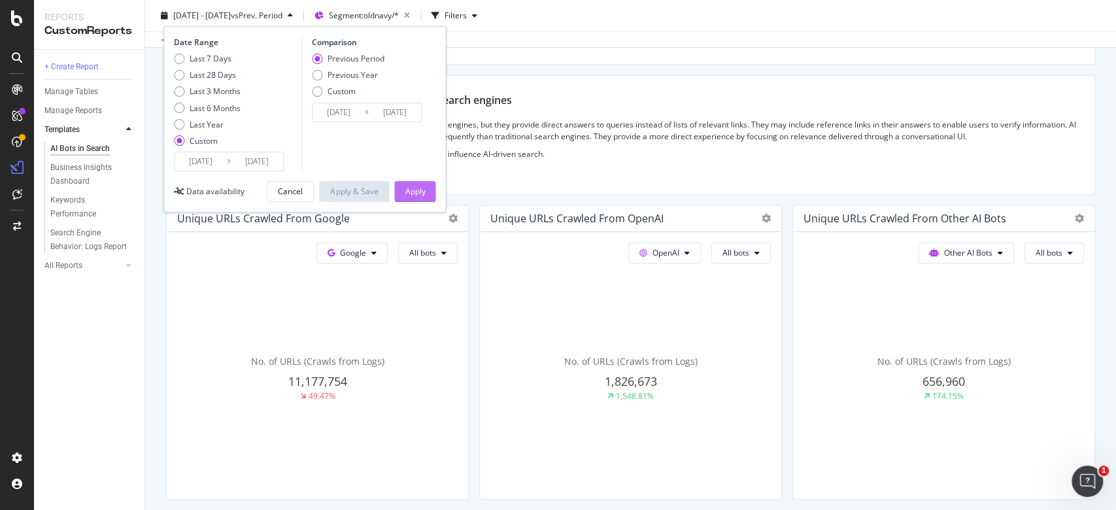
click at [416, 184] on div "Apply" at bounding box center [415, 192] width 20 height 20
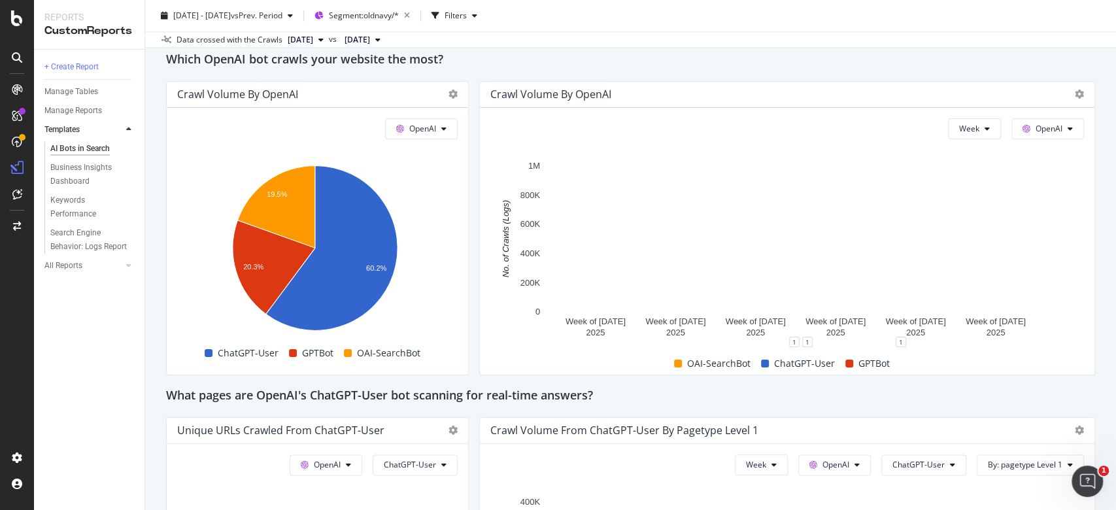
scroll to position [1046, 0]
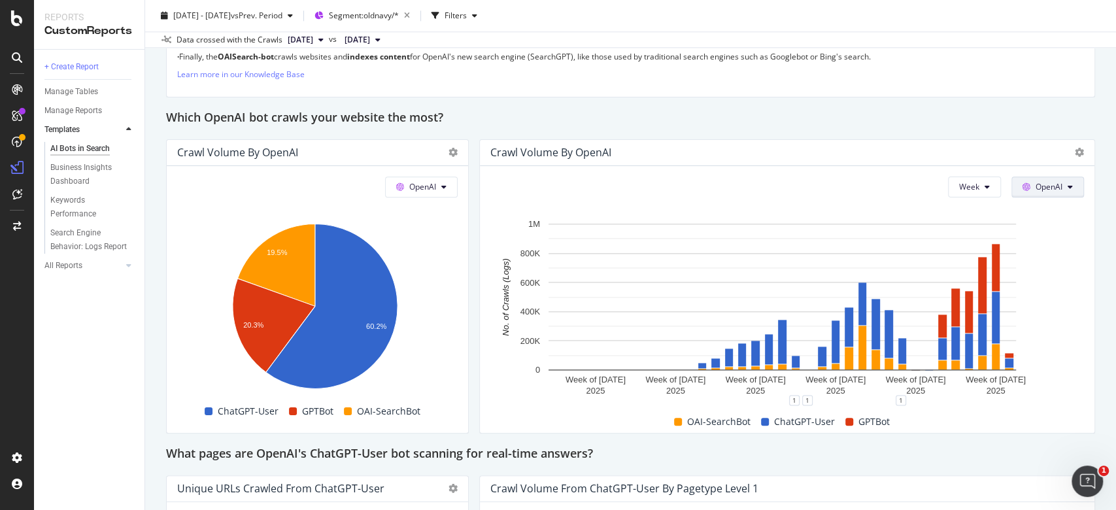
click at [1053, 177] on button "OpenAI" at bounding box center [1047, 187] width 73 height 21
click at [1059, 285] on span "Other AI Bots" at bounding box center [1054, 285] width 48 height 12
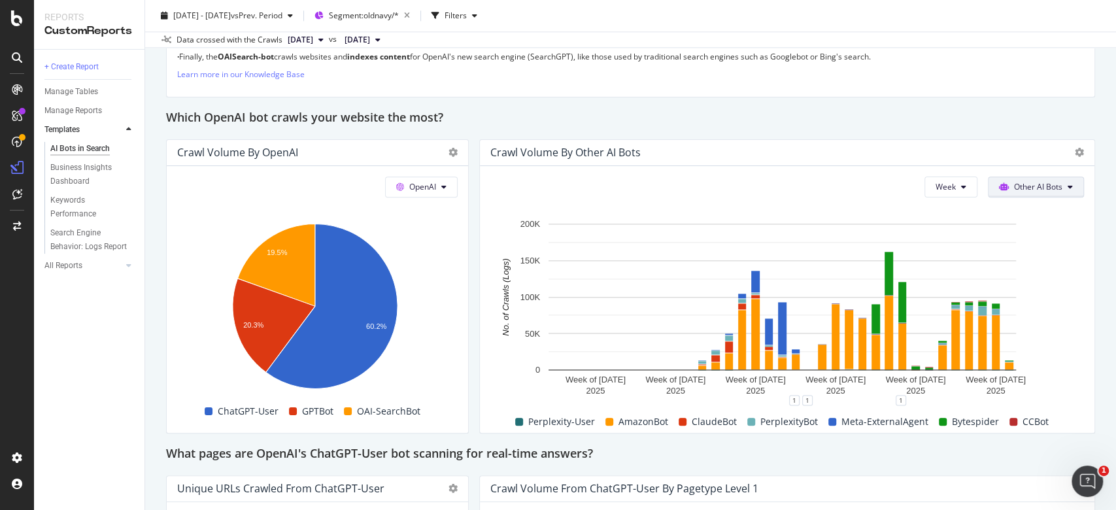
click at [1020, 188] on span "Other AI Bots" at bounding box center [1038, 186] width 48 height 11
click at [1051, 260] on span "OpenAI" at bounding box center [1032, 261] width 51 height 12
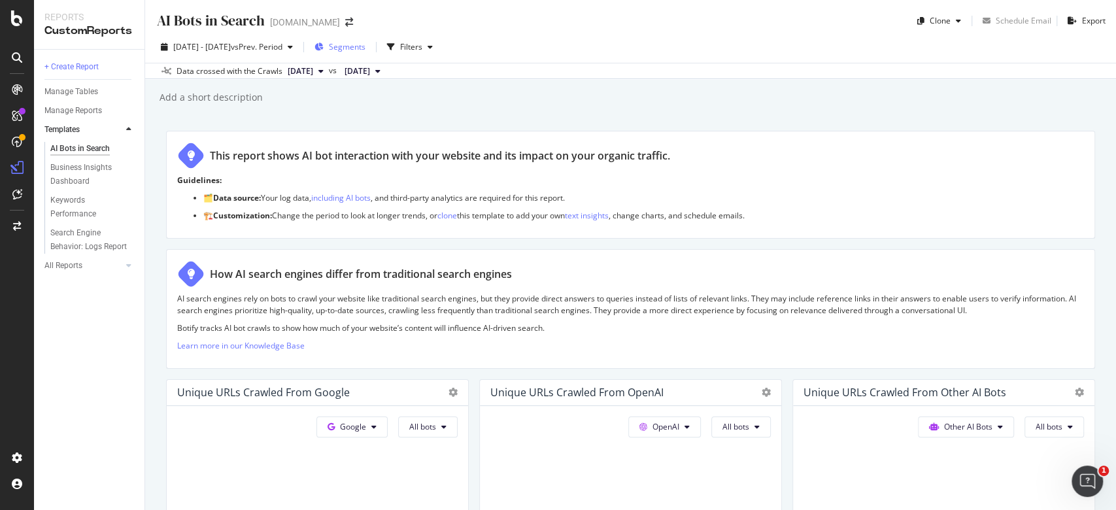
click at [365, 52] on div "Segments" at bounding box center [347, 46] width 37 height 11
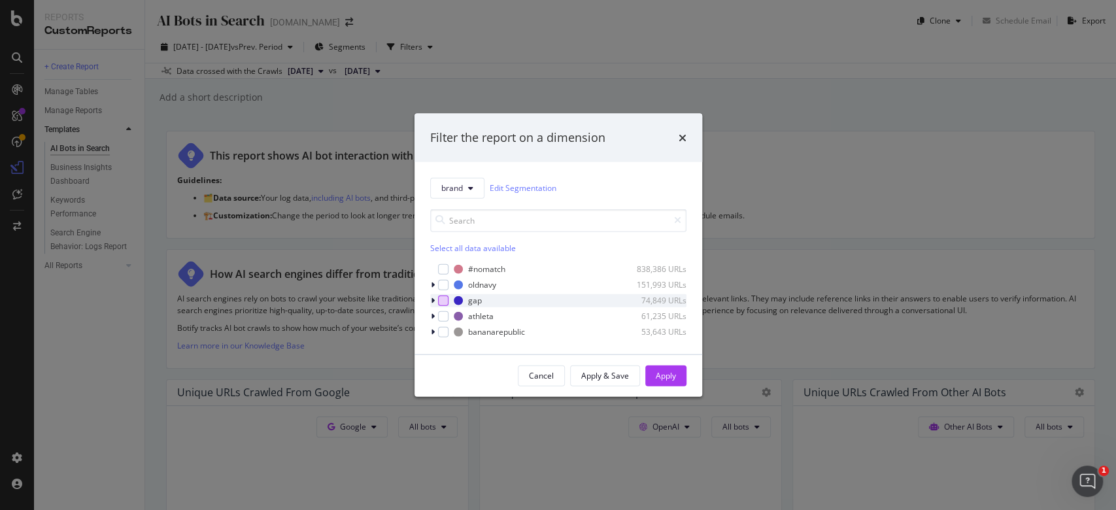
click at [439, 297] on div "modal" at bounding box center [443, 300] width 10 height 10
click at [664, 374] on div "Apply" at bounding box center [666, 375] width 20 height 11
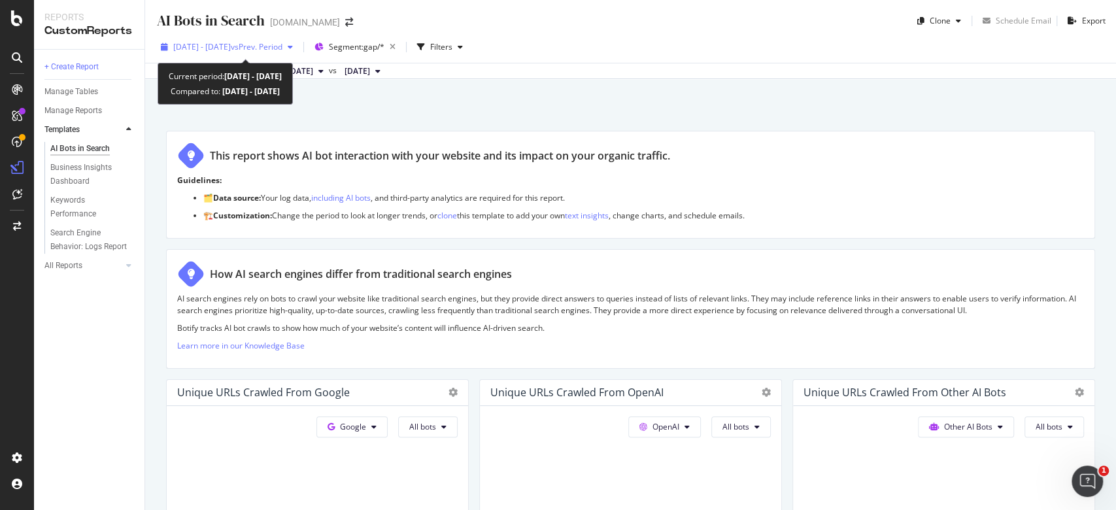
click at [231, 42] on span "[DATE] - [DATE]" at bounding box center [202, 46] width 58 height 11
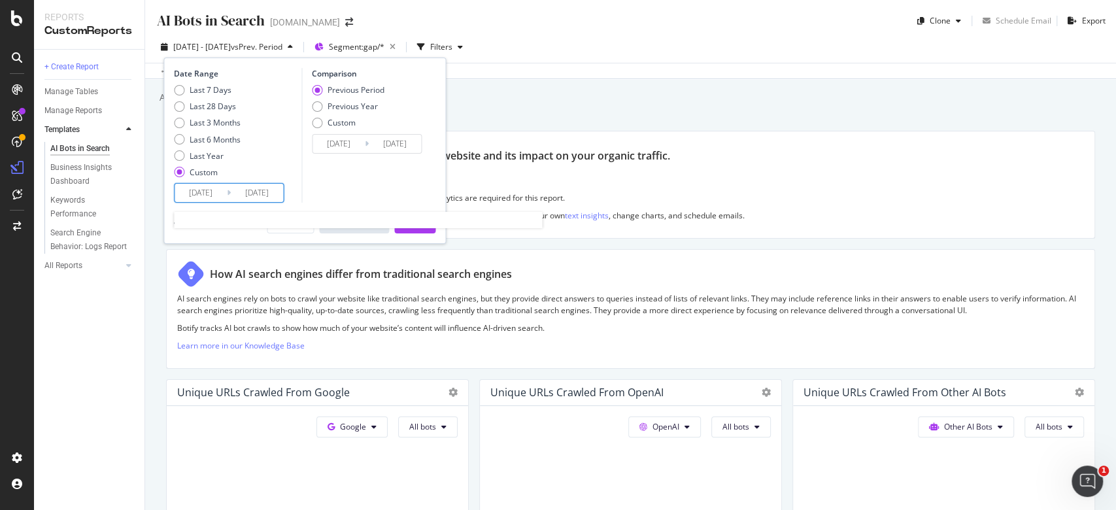
click at [184, 190] on input "[DATE]" at bounding box center [201, 193] width 52 height 18
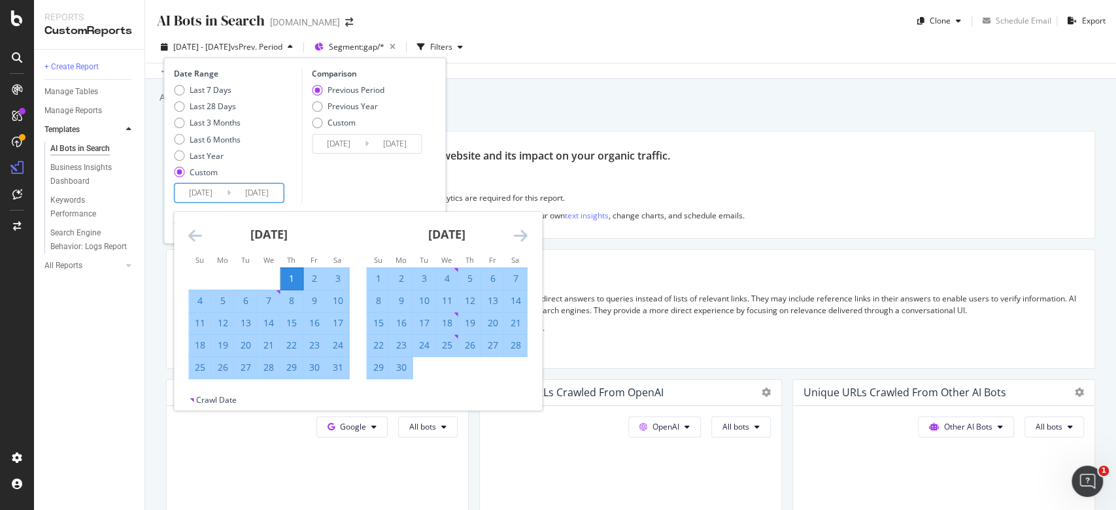
click at [194, 233] on icon "Move backward to switch to the previous month." at bounding box center [195, 236] width 14 height 16
click at [195, 236] on icon "Move backward to switch to the previous month." at bounding box center [195, 236] width 14 height 16
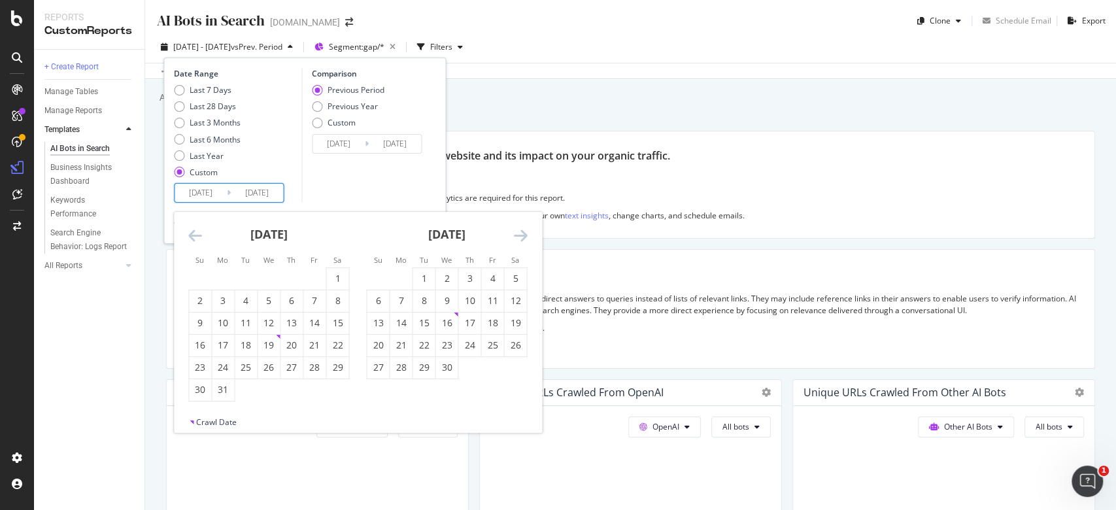
click at [195, 236] on icon "Move backward to switch to the previous month." at bounding box center [195, 236] width 14 height 16
click at [194, 233] on icon "Move backward to switch to the previous month." at bounding box center [195, 236] width 14 height 16
click at [272, 276] on div "1" at bounding box center [269, 278] width 22 height 13
type input "2025/01/01"
type input "2024/05/08"
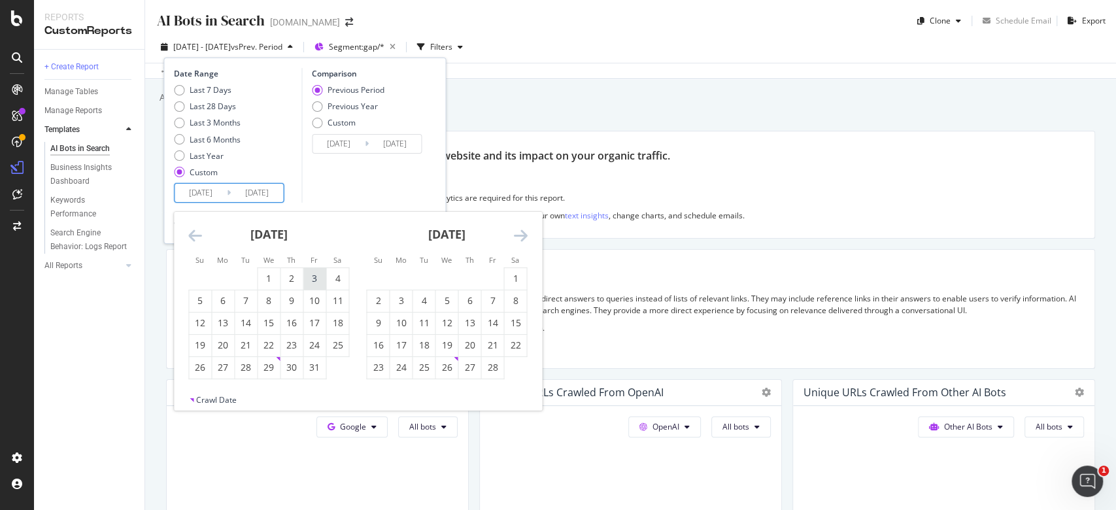
type input "2024/12/31"
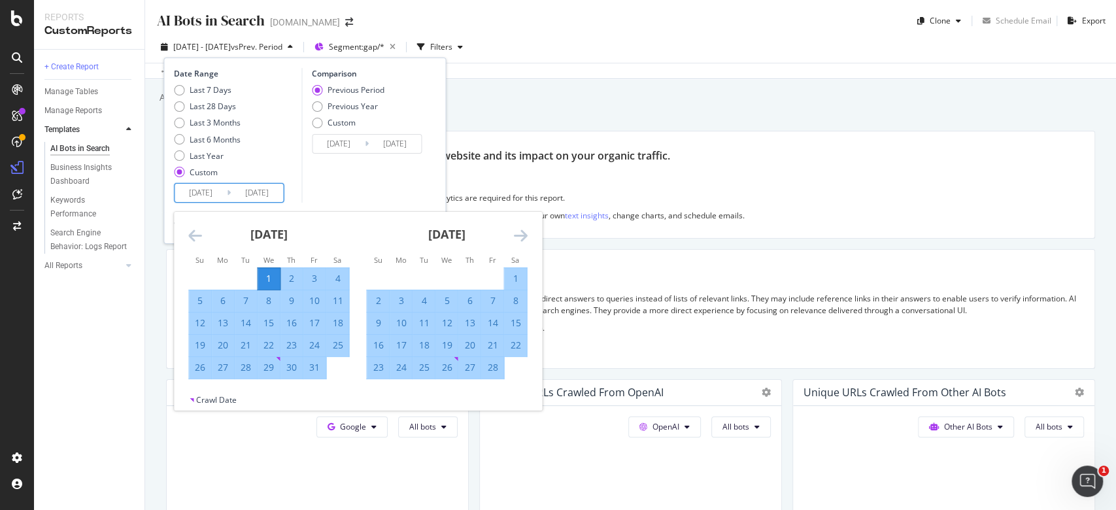
click at [279, 175] on div "Last 7 Days Last 28 Days Last 3 Months Last 6 Months Last Year Custom" at bounding box center [236, 133] width 124 height 99
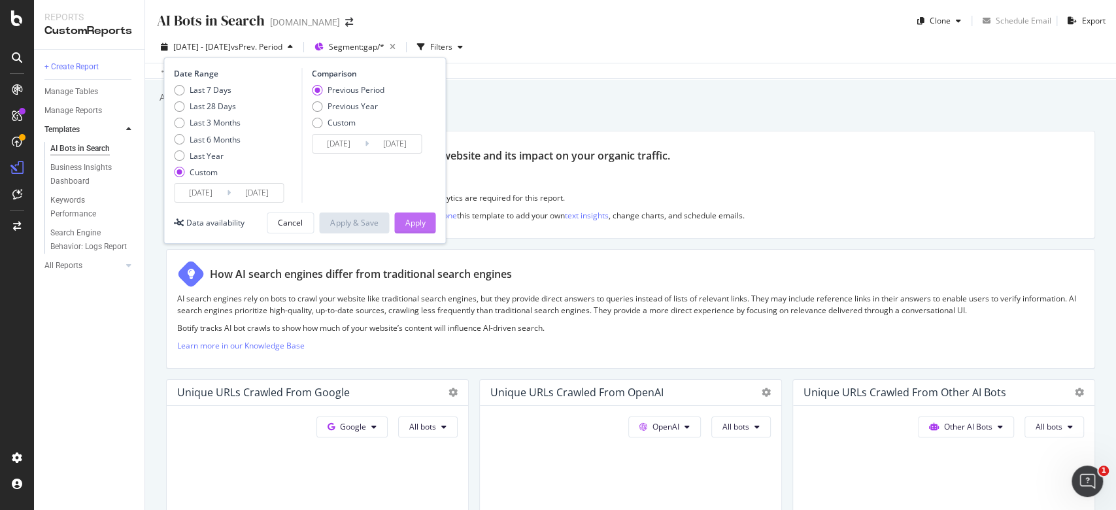
click at [417, 224] on div "Apply" at bounding box center [415, 222] width 20 height 11
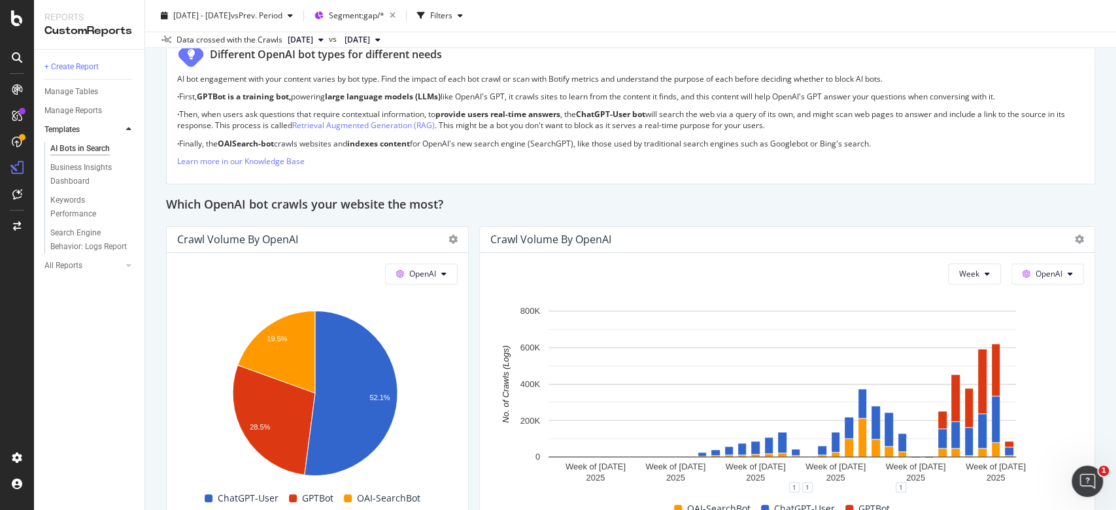
scroll to position [958, 0]
click at [1051, 275] on button "OpenAI" at bounding box center [1047, 274] width 73 height 21
click at [1062, 372] on span "Other AI Bots" at bounding box center [1054, 372] width 48 height 12
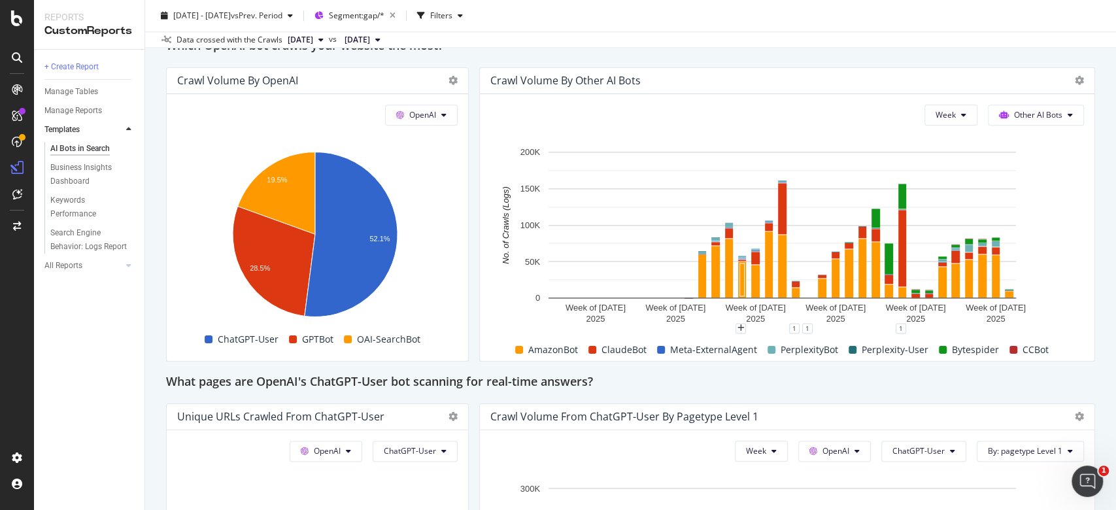
scroll to position [1133, 0]
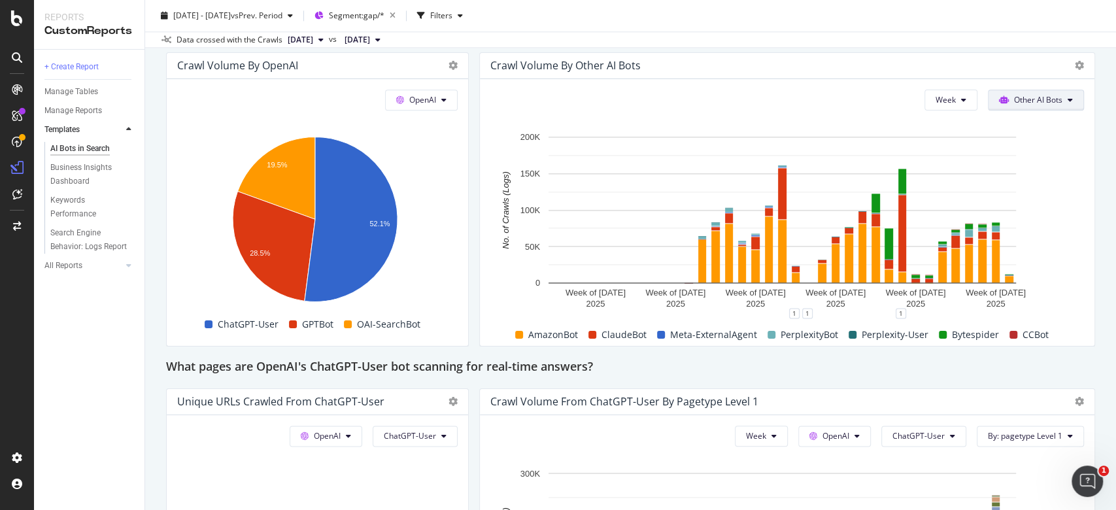
click at [1014, 103] on span "Other AI Bots" at bounding box center [1038, 99] width 48 height 11
click at [1029, 171] on span "OpenAI" at bounding box center [1032, 174] width 51 height 12
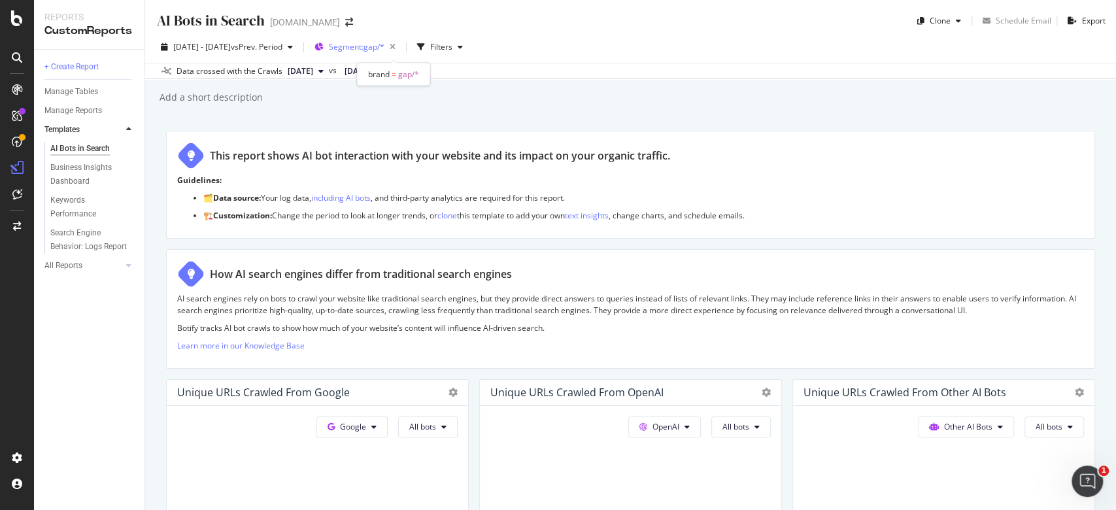
drag, startPoint x: 428, startPoint y: 48, endPoint x: 405, endPoint y: 45, distance: 22.5
click at [401, 45] on div "Segment: gap/*" at bounding box center [365, 47] width 72 height 18
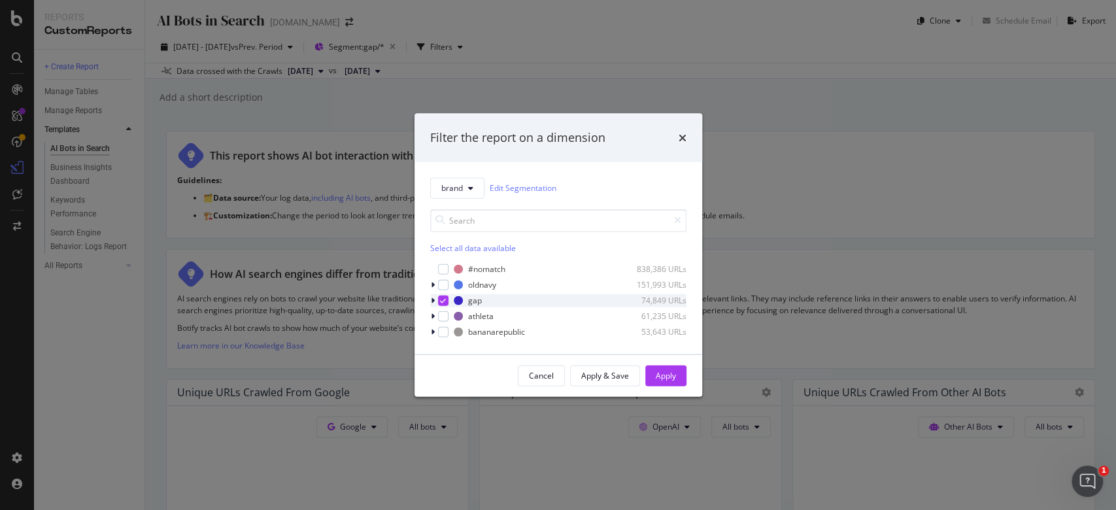
click at [443, 297] on icon "modal" at bounding box center [443, 300] width 6 height 7
click at [445, 312] on div "modal" at bounding box center [443, 316] width 10 height 10
click at [661, 376] on div "Apply" at bounding box center [666, 375] width 20 height 11
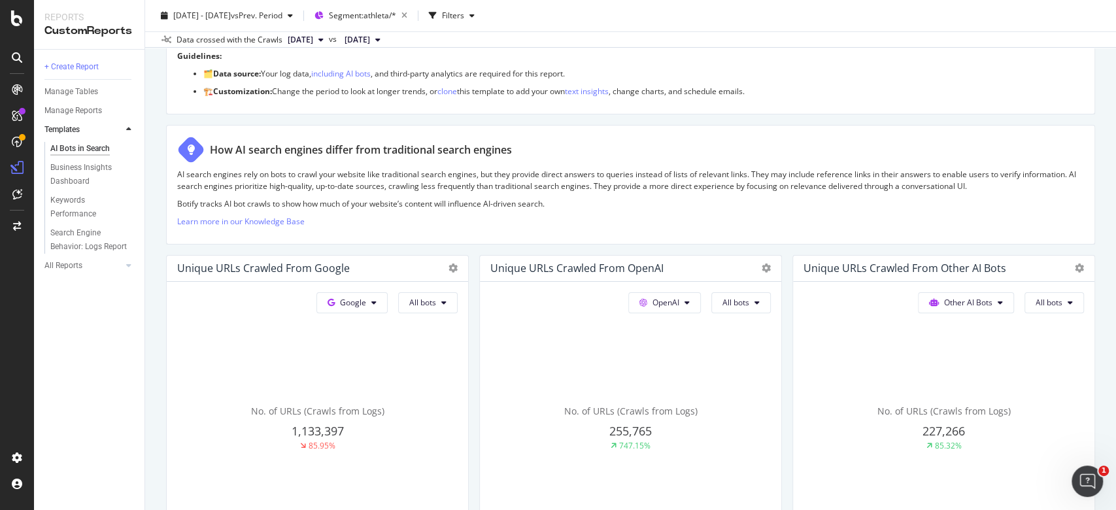
scroll to position [87, 0]
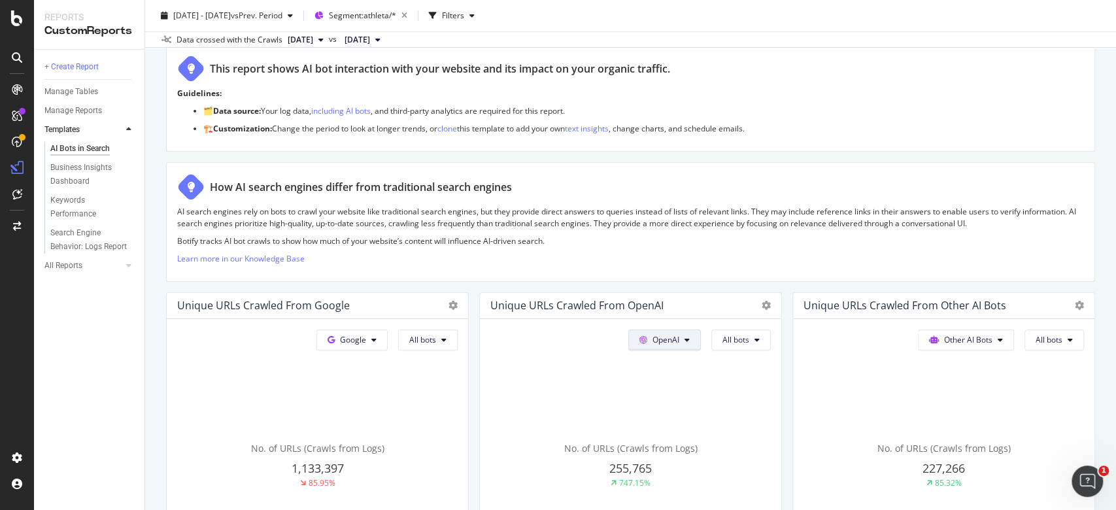
click at [388, 332] on button "OpenAI" at bounding box center [351, 340] width 71 height 21
click at [673, 339] on button "OpenAI" at bounding box center [664, 340] width 73 height 21
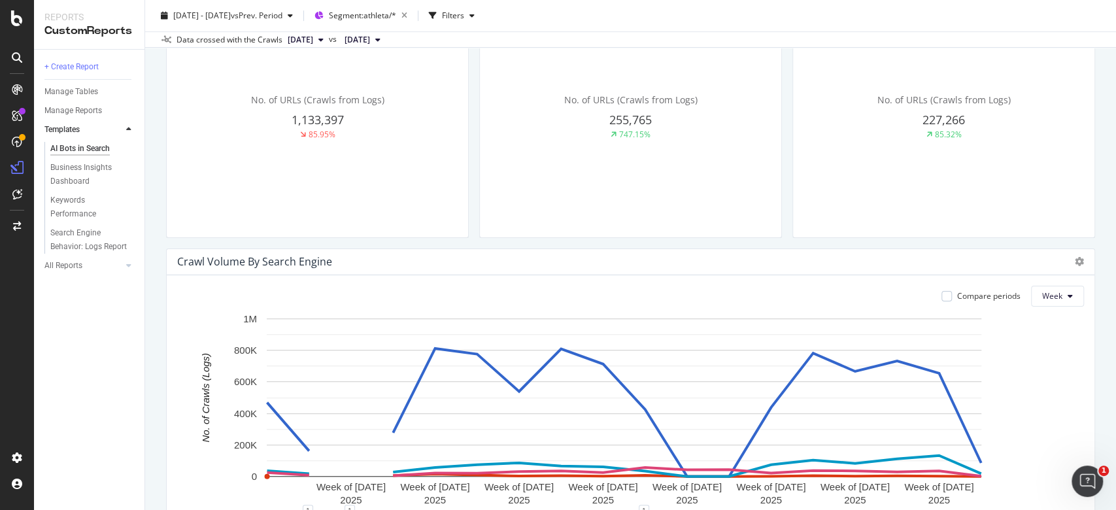
scroll to position [610, 0]
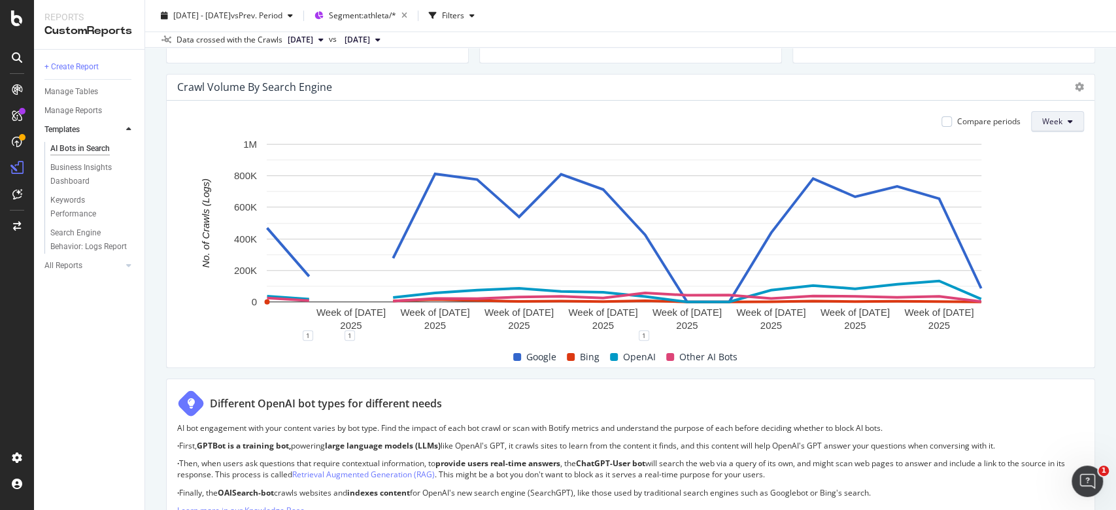
click at [1068, 123] on icon at bounding box center [1070, 122] width 5 height 8
click at [1041, 197] on span "Month" at bounding box center [1041, 195] width 24 height 12
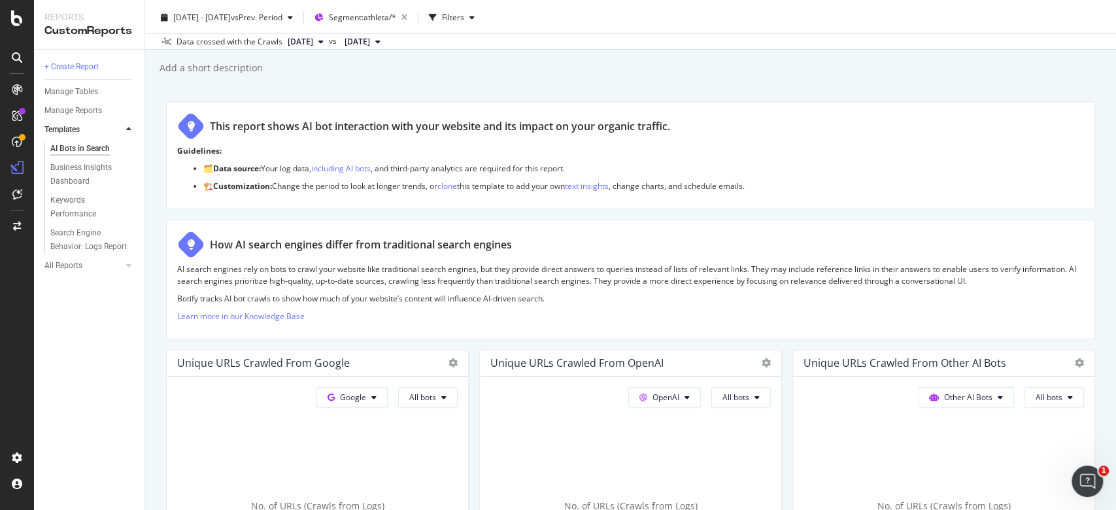
scroll to position [0, 0]
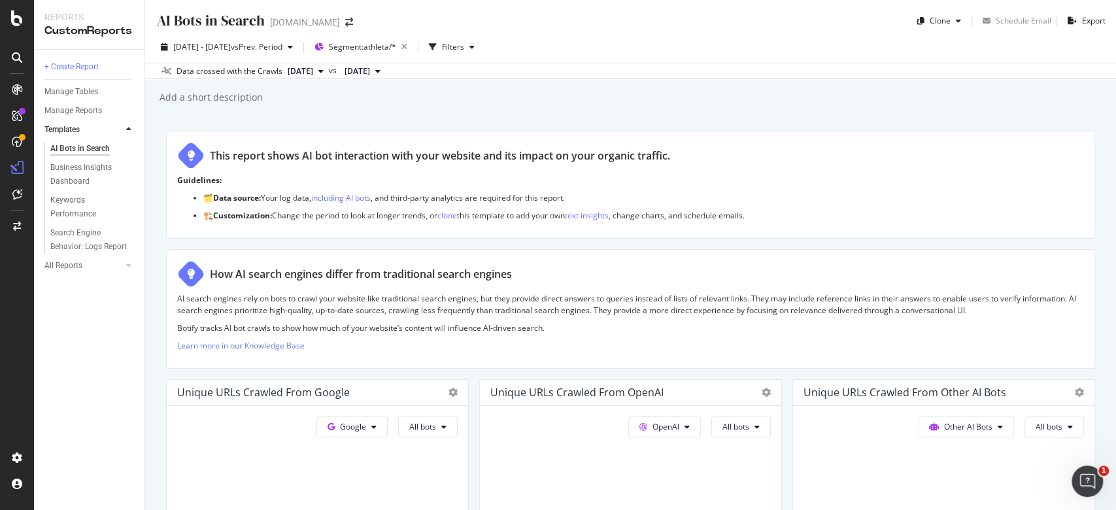
click at [329, 69] on button "[DATE]" at bounding box center [305, 71] width 46 height 16
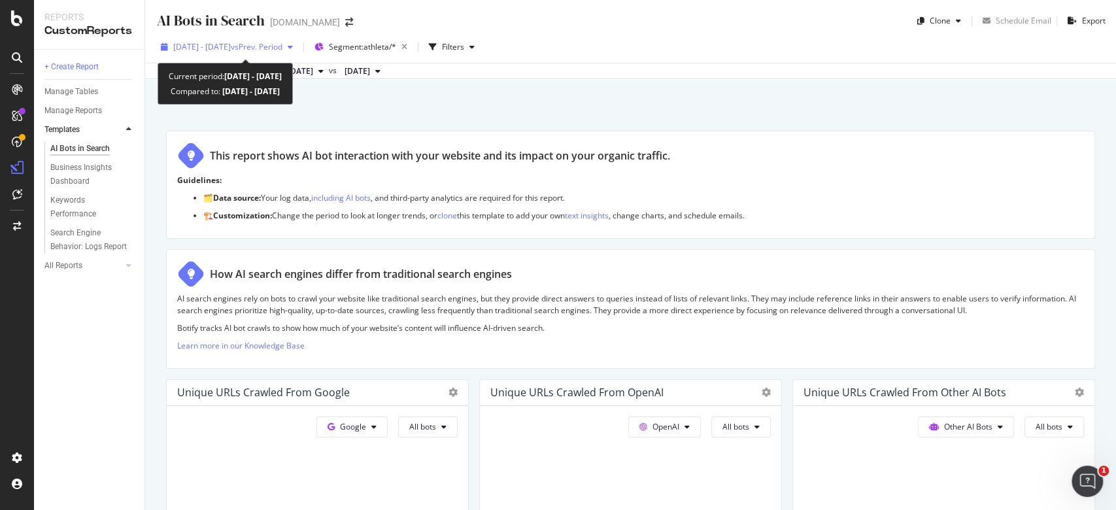
click at [231, 44] on span "[DATE] - [DATE]" at bounding box center [202, 46] width 58 height 11
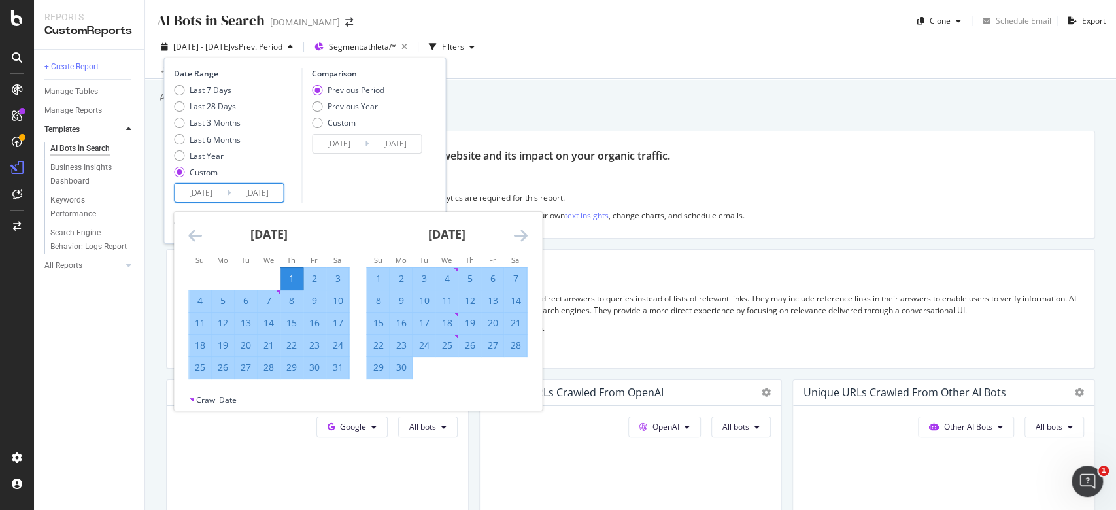
click at [212, 192] on input "[DATE]" at bounding box center [201, 193] width 52 height 18
click at [199, 238] on icon "Move backward to switch to the previous month." at bounding box center [195, 236] width 14 height 16
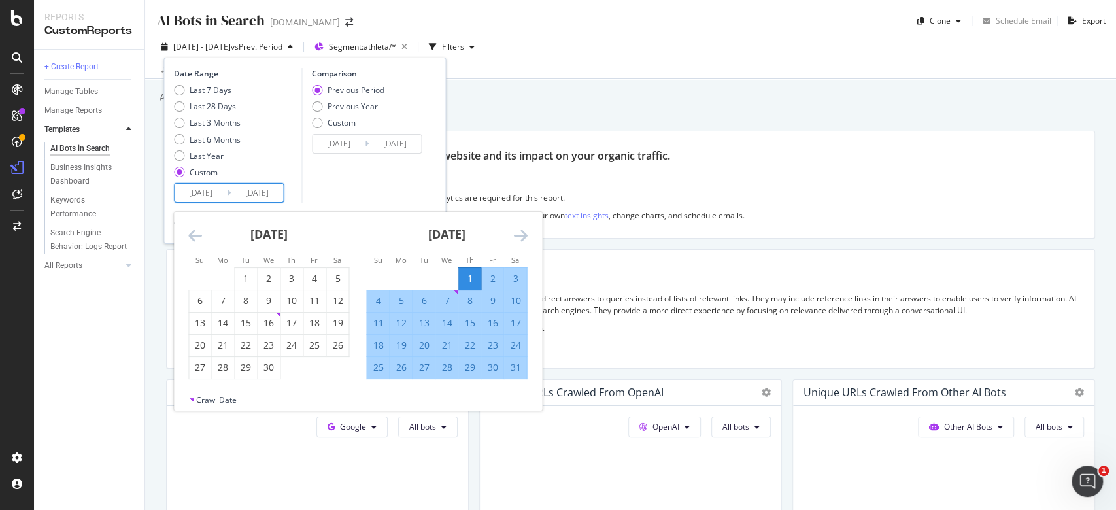
click at [199, 238] on icon "Move backward to switch to the previous month." at bounding box center [195, 236] width 14 height 16
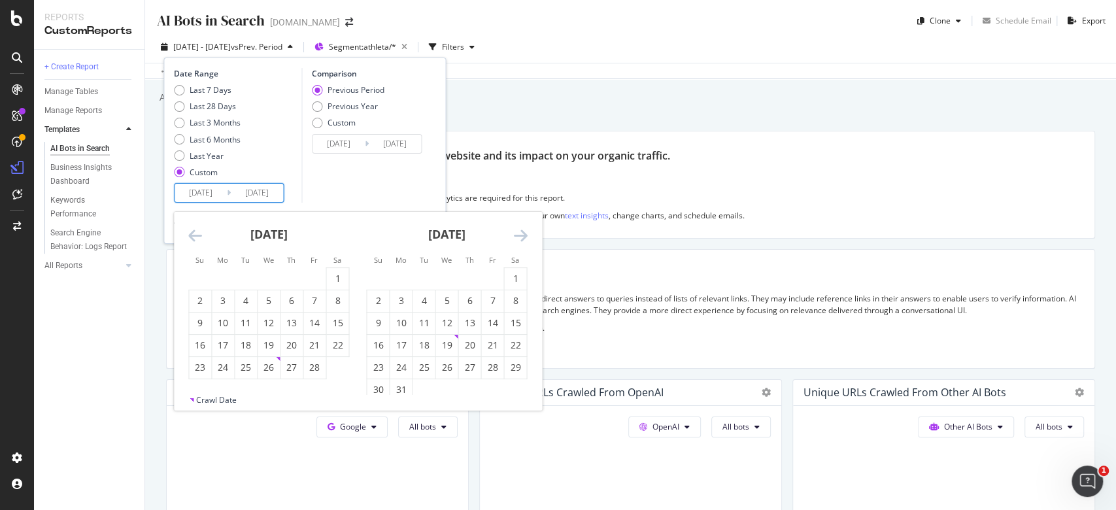
click at [199, 238] on icon "Move backward to switch to the previous month." at bounding box center [195, 236] width 14 height 16
click at [265, 270] on div "1" at bounding box center [269, 279] width 22 height 22
type input "[DATE]"
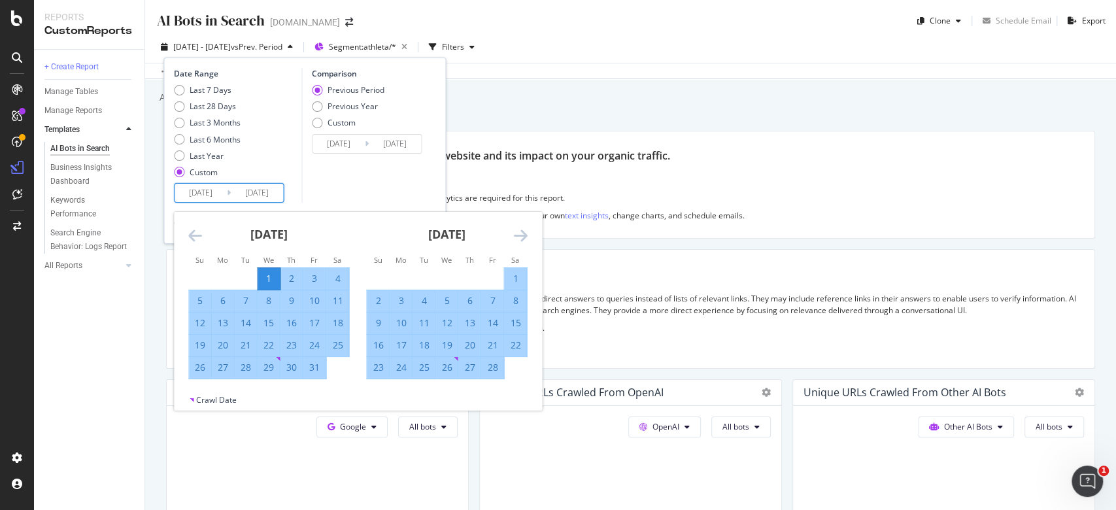
click at [647, 255] on div "How AI search engines differ from traditional search engines AI search engines …" at bounding box center [630, 309] width 929 height 120
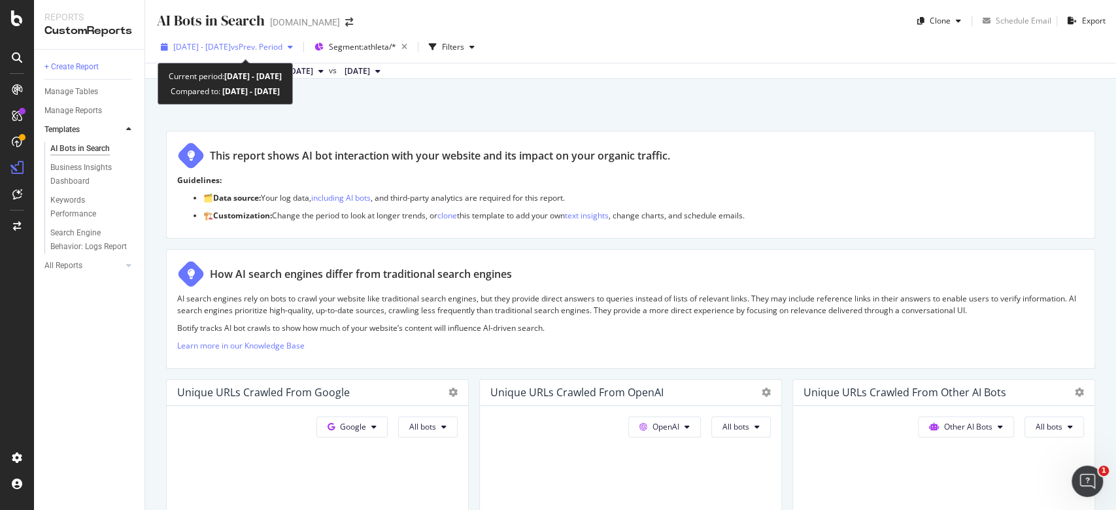
click at [258, 39] on div "[DATE] - [DATE] vs Prev. Period" at bounding box center [227, 47] width 143 height 20
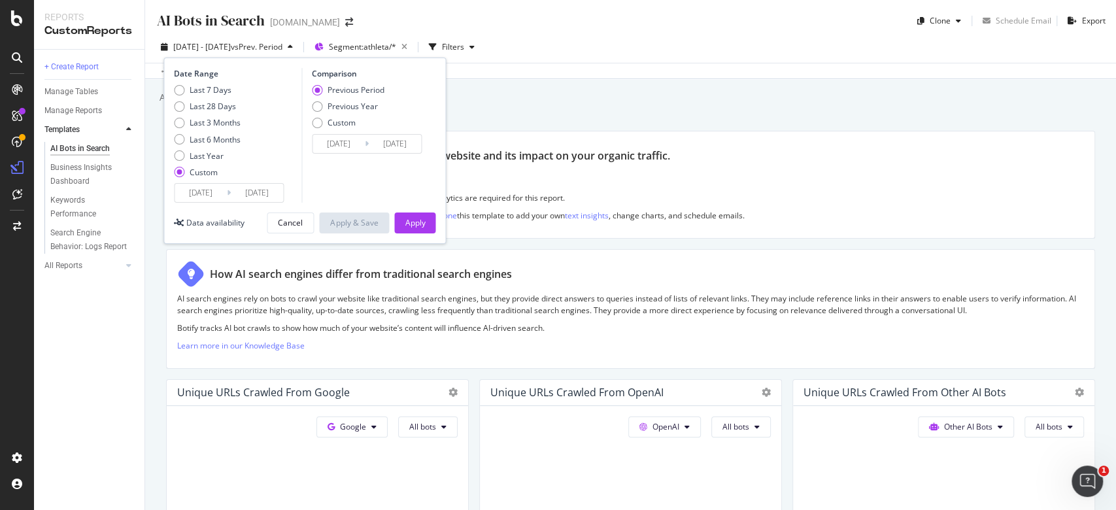
click at [197, 194] on input "[DATE]" at bounding box center [201, 193] width 52 height 18
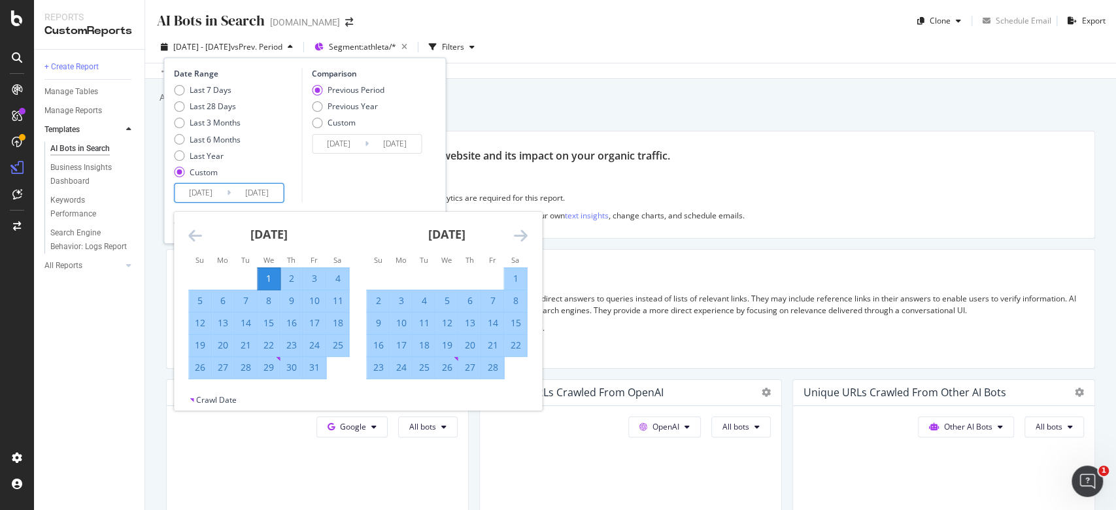
click at [201, 194] on input "[DATE]" at bounding box center [201, 193] width 52 height 18
click at [356, 180] on div "Comparison Previous Period Previous Year Custom [DATE] Navigate forward to inte…" at bounding box center [363, 135] width 124 height 135
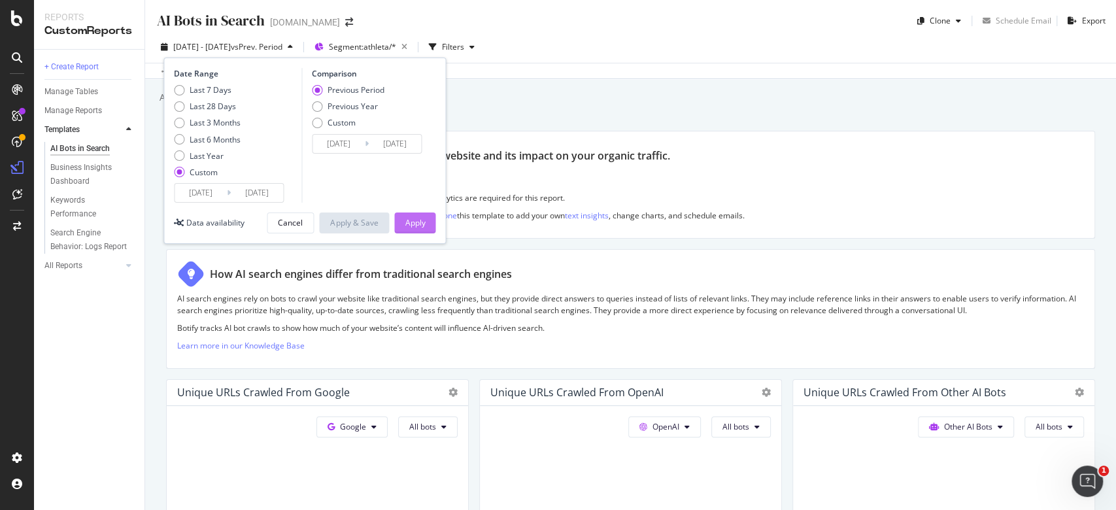
click at [407, 218] on div "Apply" at bounding box center [415, 222] width 20 height 11
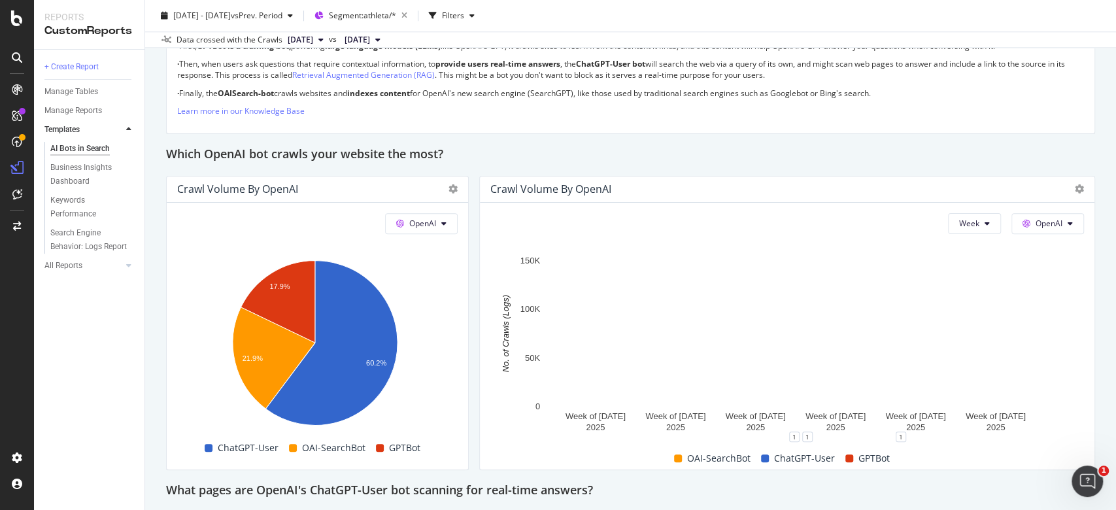
scroll to position [1046, 0]
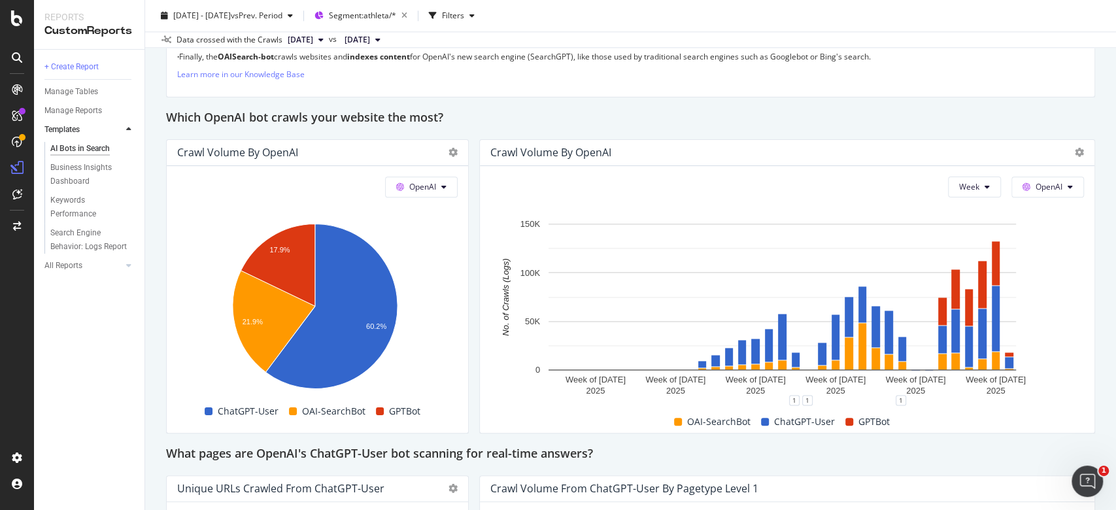
click at [1070, 146] on div "Crawl Volume by OpenAI" at bounding box center [787, 153] width 615 height 26
click at [1075, 149] on icon at bounding box center [1079, 152] width 9 height 9
click at [836, 103] on div "This report shows AI bot interaction with your website and its impact on your o…" at bounding box center [630, 356] width 929 height 2543
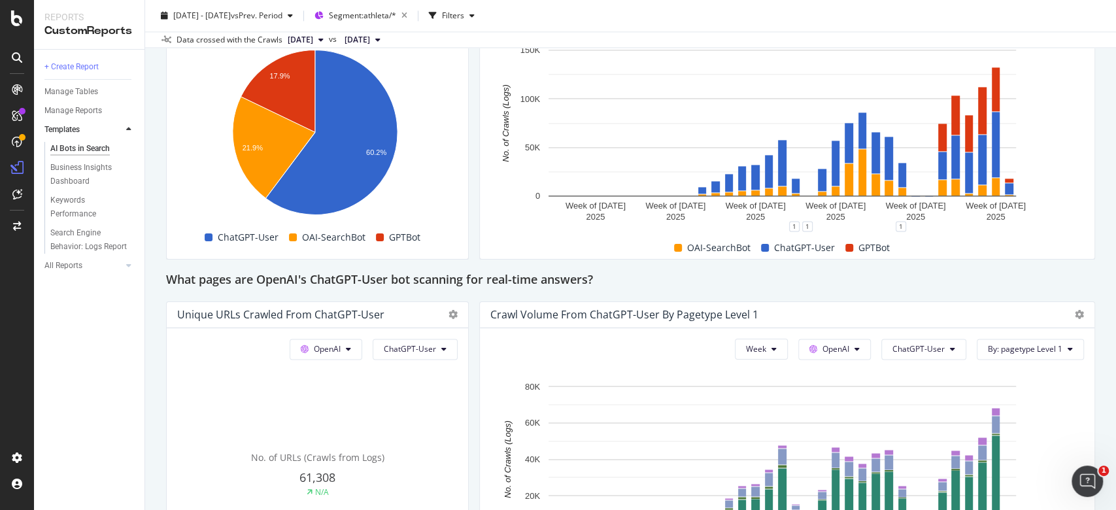
scroll to position [1133, 0]
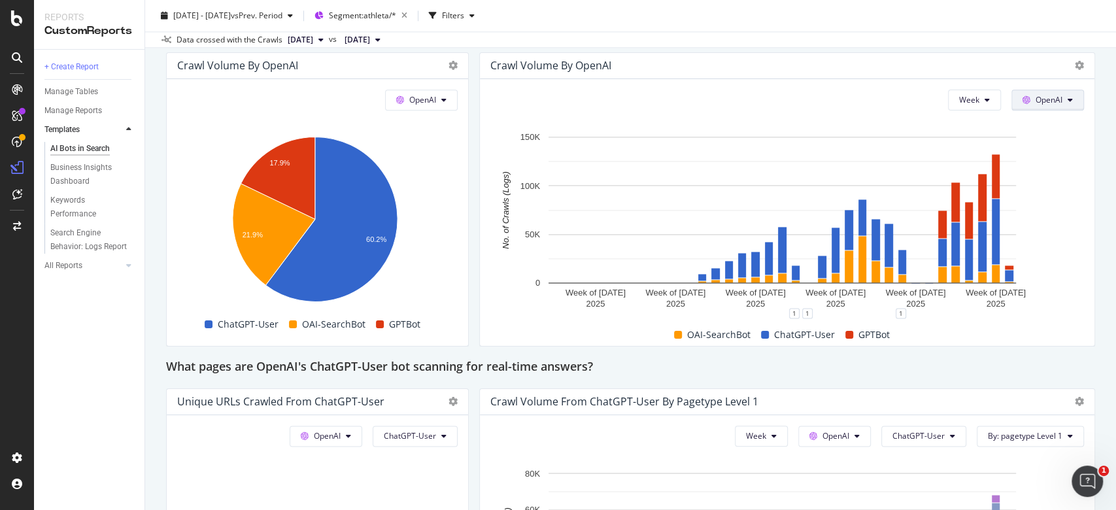
click at [1045, 90] on button "OpenAI" at bounding box center [1047, 100] width 73 height 21
click at [1068, 193] on span "Other AI Bots" at bounding box center [1054, 198] width 48 height 12
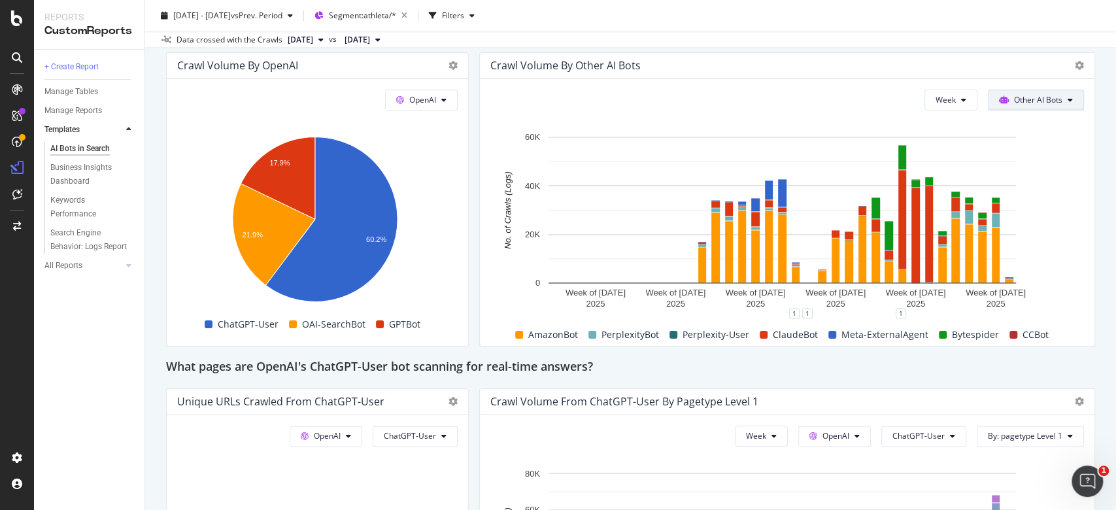
click at [1014, 94] on span "Other AI Bots" at bounding box center [1038, 99] width 48 height 11
click at [1023, 171] on span "OpenAI" at bounding box center [1032, 174] width 51 height 12
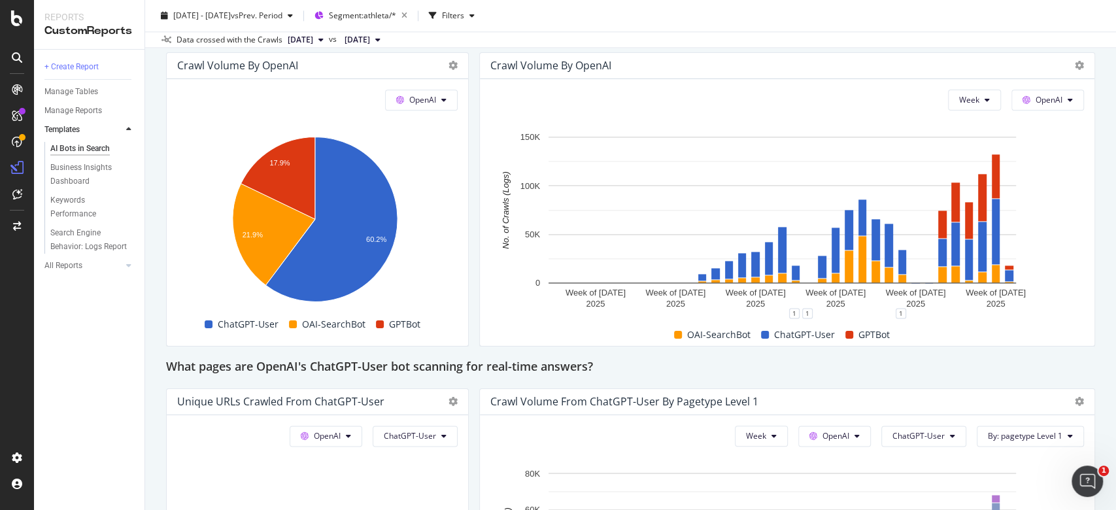
scroll to position [686, 0]
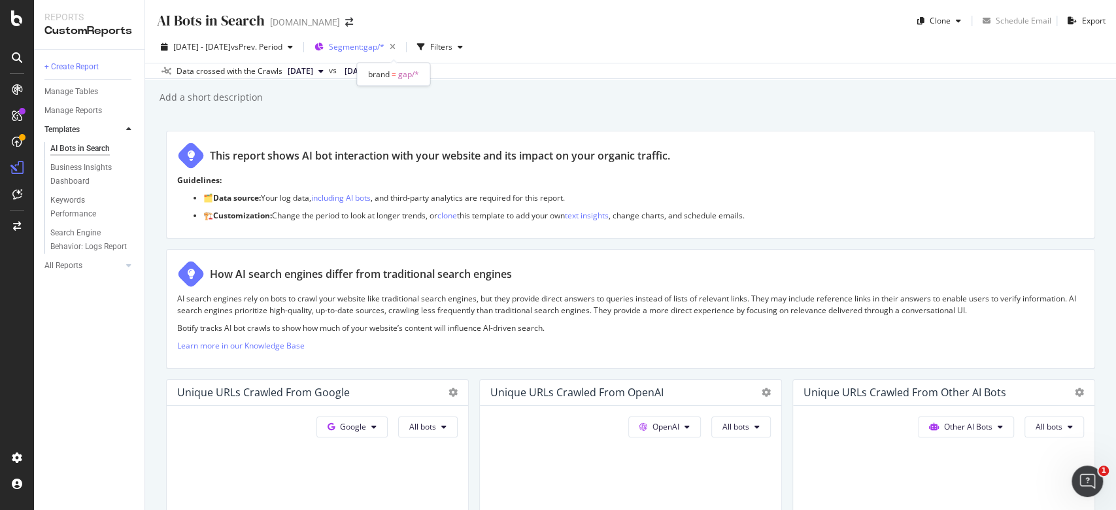
click at [390, 39] on div "Segment: gap/*" at bounding box center [365, 47] width 72 height 18
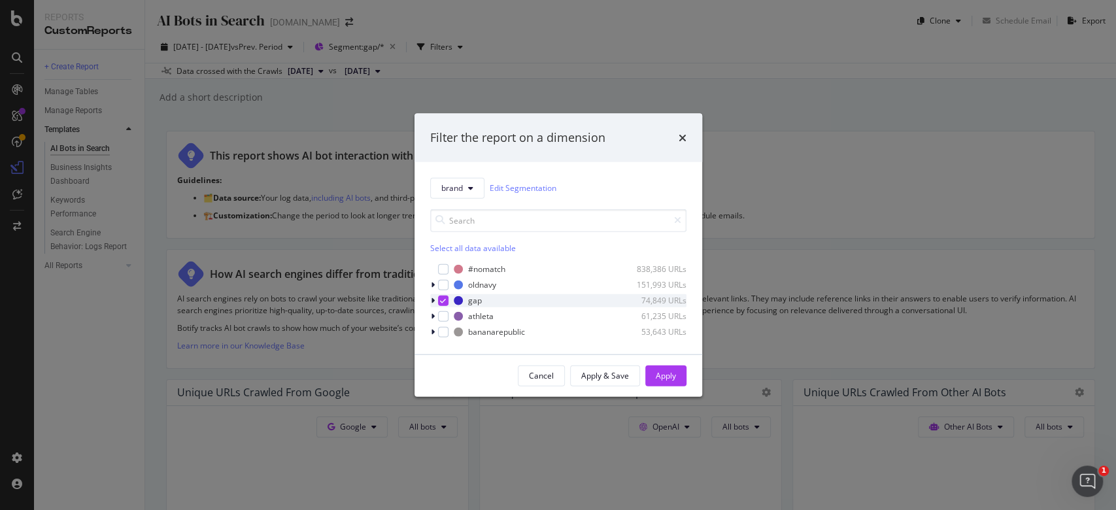
click at [445, 296] on div "modal" at bounding box center [443, 300] width 10 height 10
click at [443, 332] on div "modal" at bounding box center [443, 331] width 10 height 10
click at [666, 378] on div "Apply" at bounding box center [666, 375] width 20 height 11
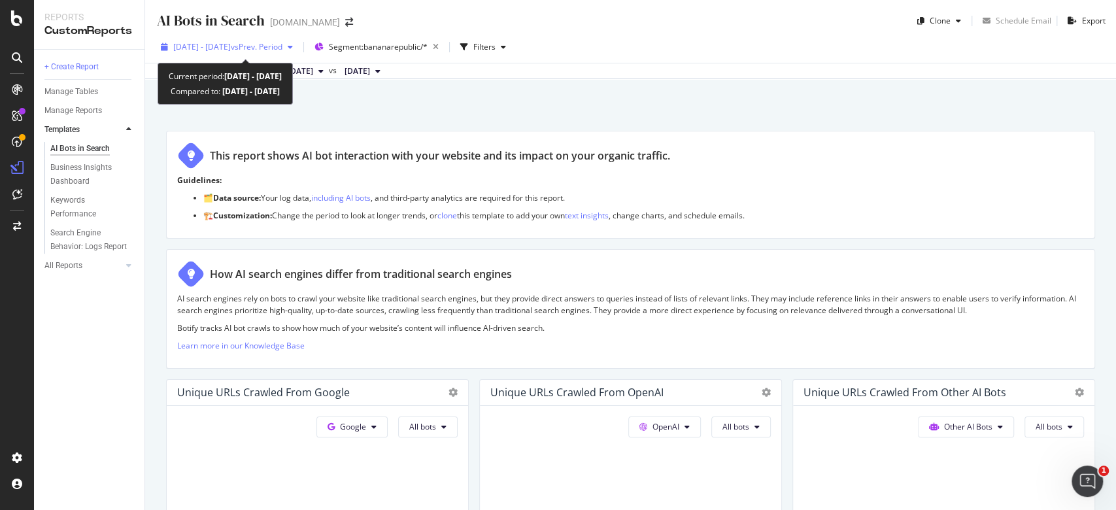
click at [227, 53] on div "2025 May. 1st - Aug. 25th vs Prev. Period" at bounding box center [227, 47] width 143 height 20
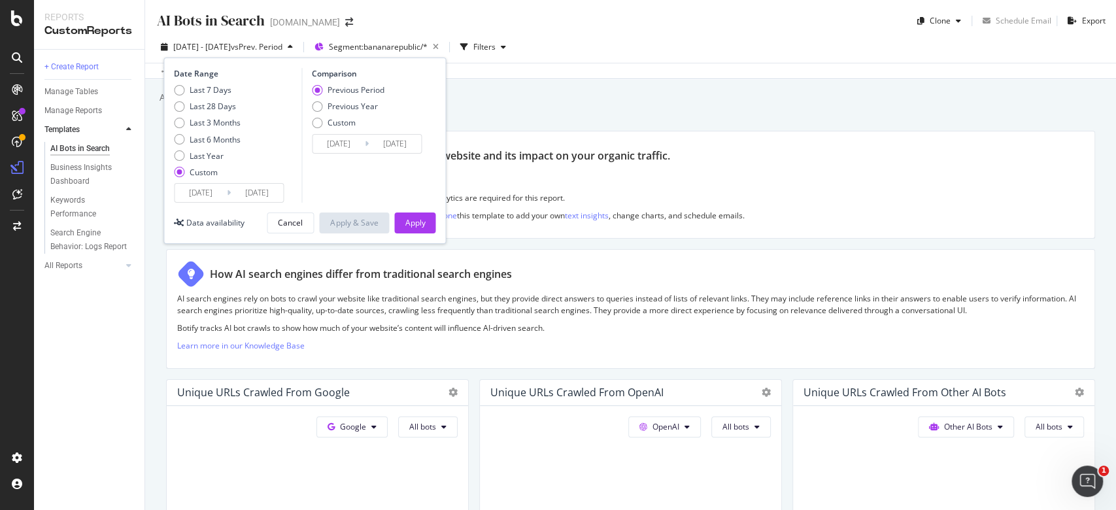
click at [204, 195] on input "2025/05/01" at bounding box center [201, 193] width 52 height 18
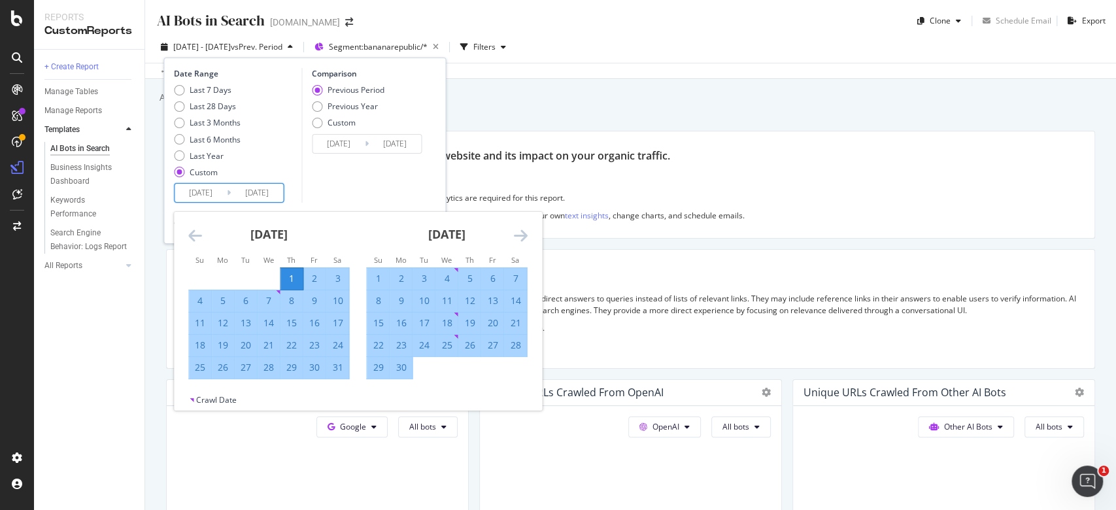
click at [199, 237] on icon "Move backward to switch to the previous month." at bounding box center [195, 236] width 14 height 16
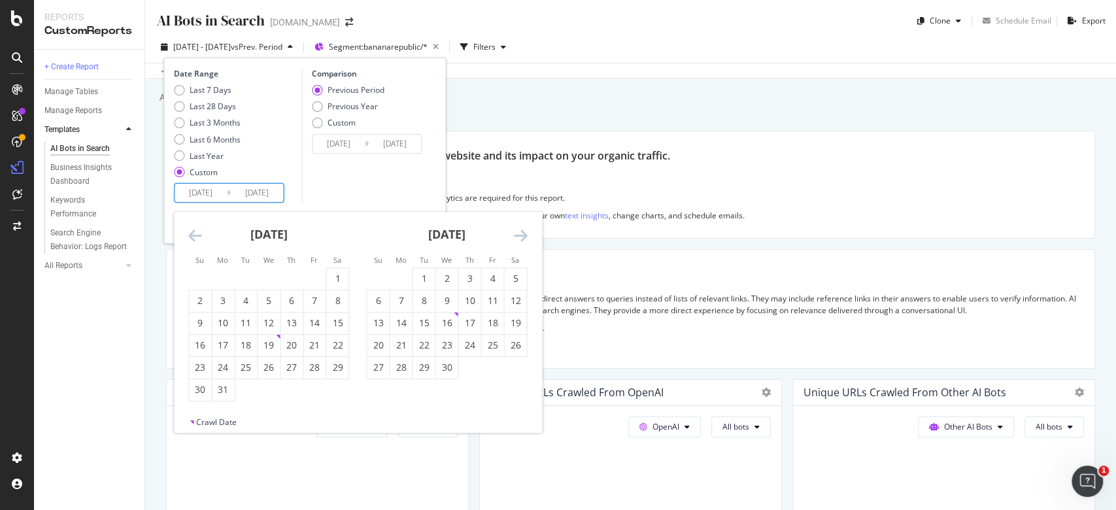
click at [199, 237] on icon "Move backward to switch to the previous month." at bounding box center [195, 236] width 14 height 16
click at [199, 236] on icon "Move backward to switch to the previous month." at bounding box center [195, 236] width 14 height 16
click at [277, 279] on div "1" at bounding box center [269, 278] width 22 height 13
type input "2025/01/01"
type input "2024/05/08"
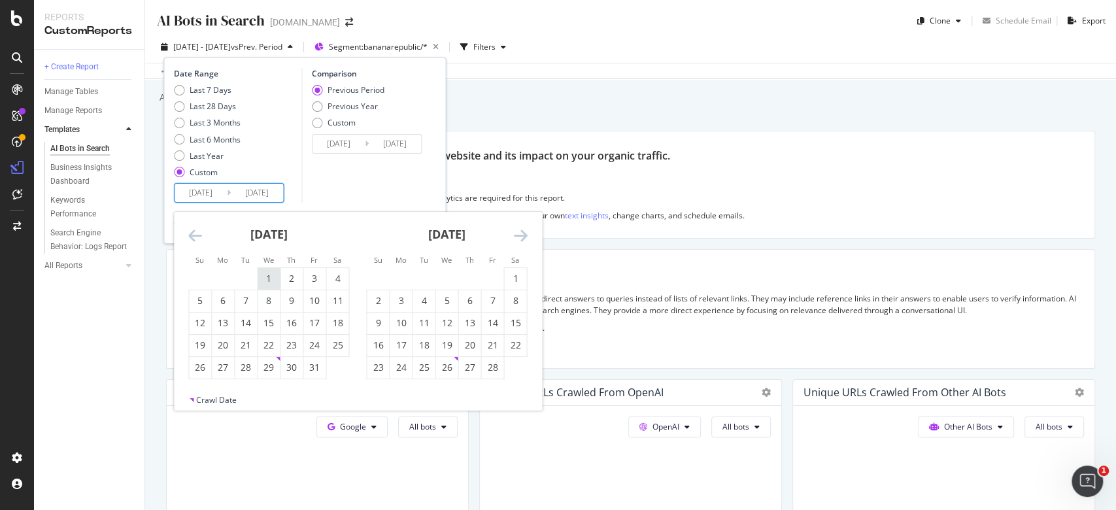
type input "2024/12/31"
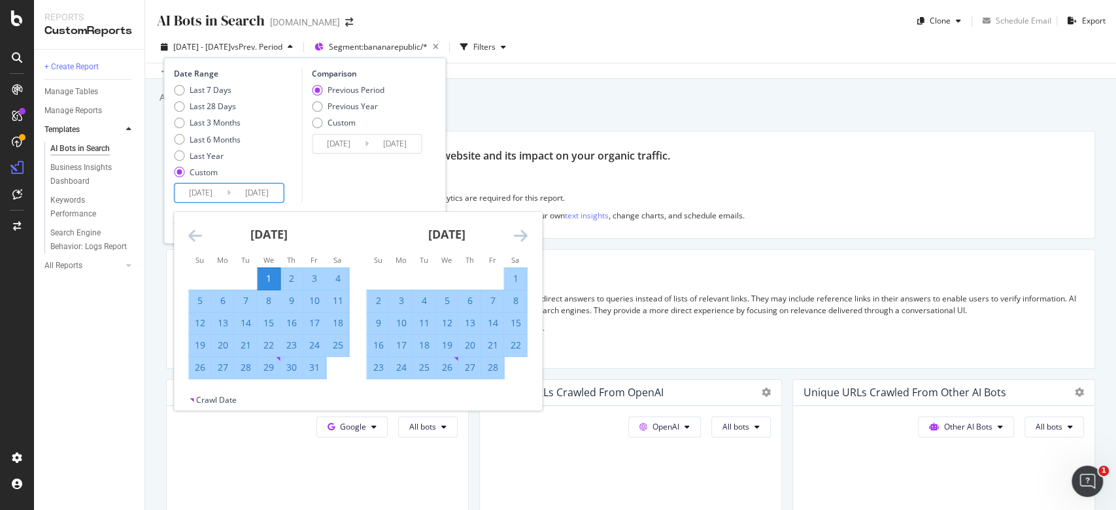
click at [396, 184] on div "Comparison Previous Period Previous Year Custom 2024/05/08 Navigate forward to …" at bounding box center [363, 135] width 124 height 135
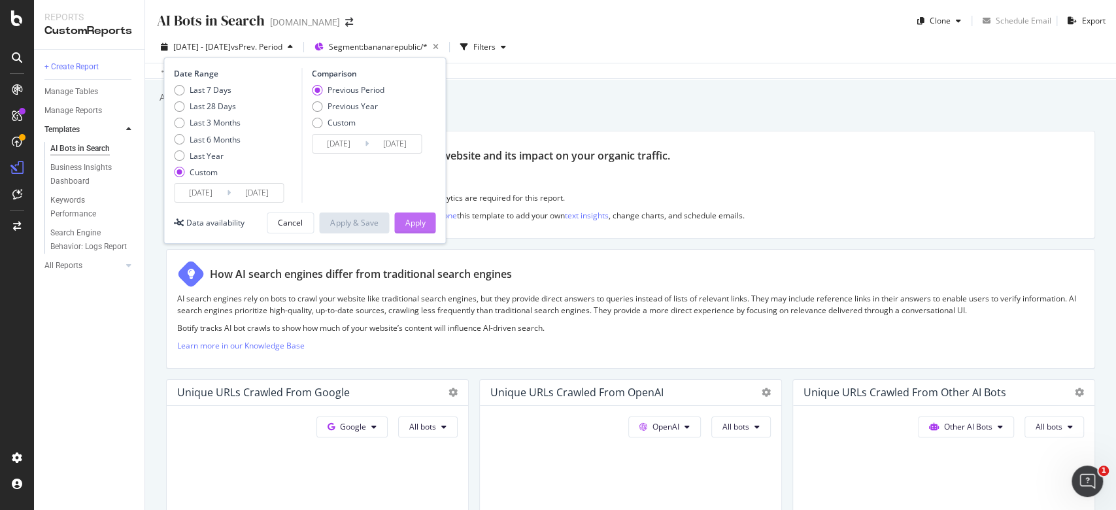
click at [415, 223] on div "Apply" at bounding box center [415, 222] width 20 height 11
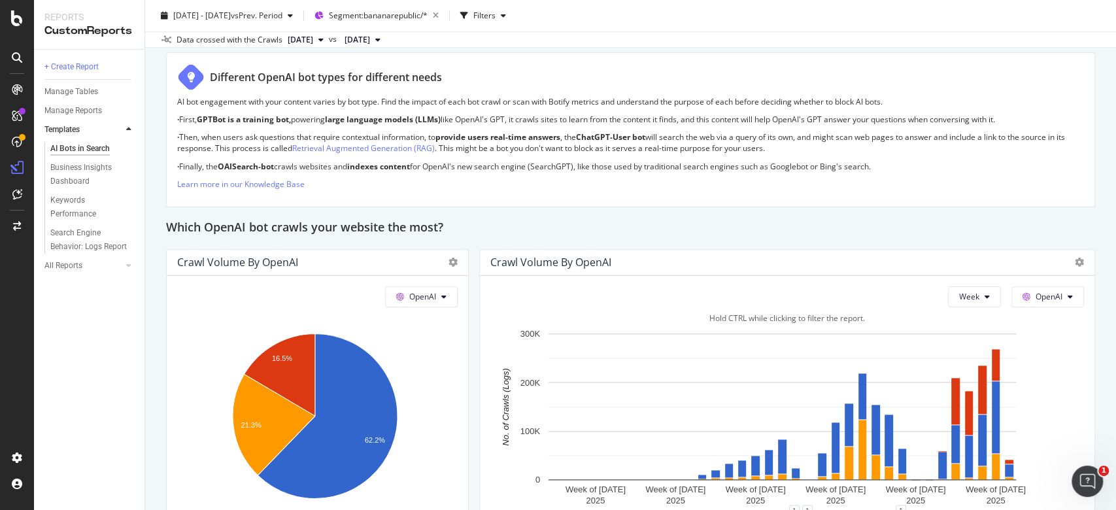
scroll to position [1133, 0]
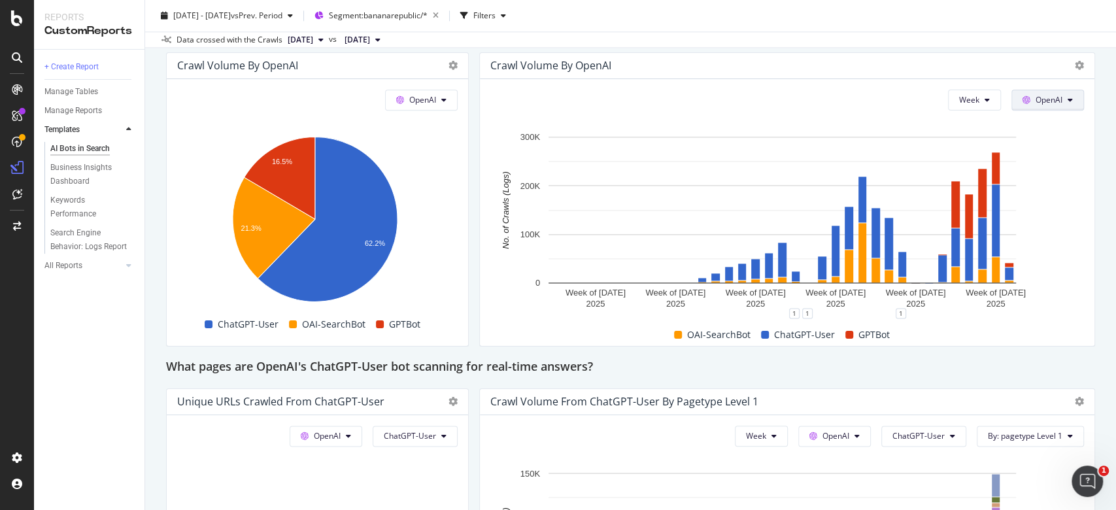
click at [1043, 101] on span "OpenAI" at bounding box center [1049, 99] width 27 height 11
click at [1055, 199] on span "Other AI Bots" at bounding box center [1054, 198] width 48 height 12
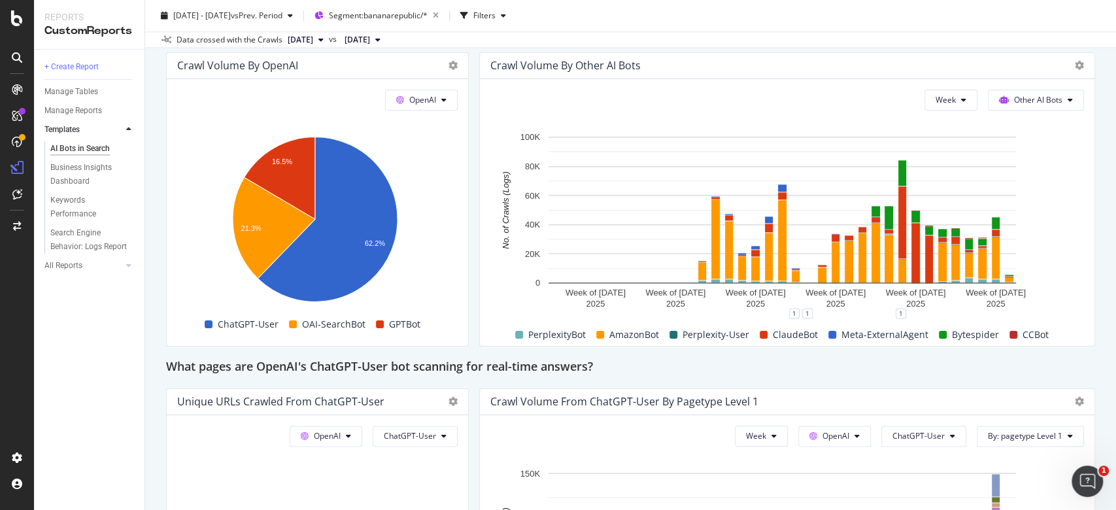
click at [1037, 81] on div "Week Other AI Bots Hold CTRL while clicking to filter the report. Week of 20 Ja…" at bounding box center [787, 212] width 615 height 267
click at [1030, 91] on button "Other AI Bots" at bounding box center [1036, 100] width 96 height 21
click at [1040, 173] on span "OpenAI" at bounding box center [1032, 174] width 51 height 12
